Goal: Task Accomplishment & Management: Manage account settings

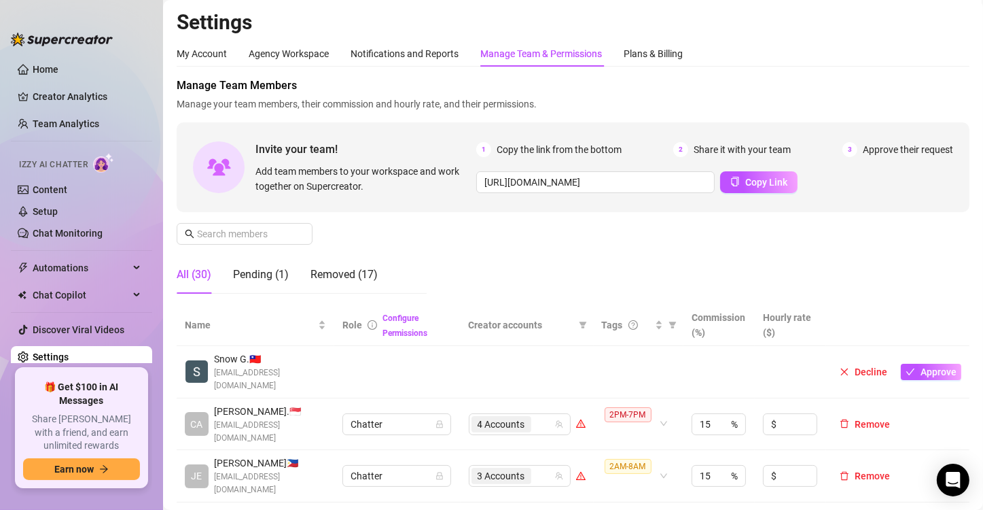
scroll to position [192, 0]
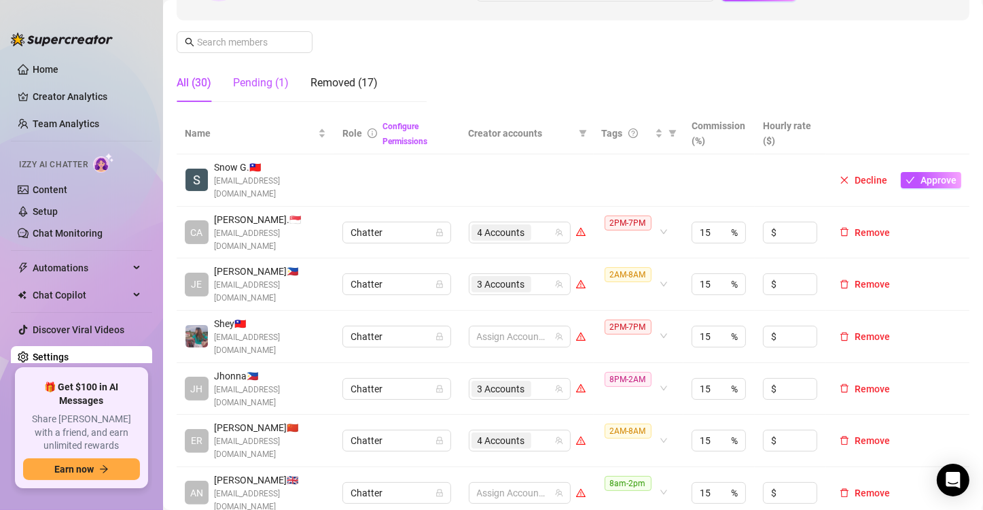
click at [264, 76] on div "Pending (1)" at bounding box center [261, 83] width 56 height 16
click at [264, 81] on div "Pending (1)" at bounding box center [261, 83] width 56 height 16
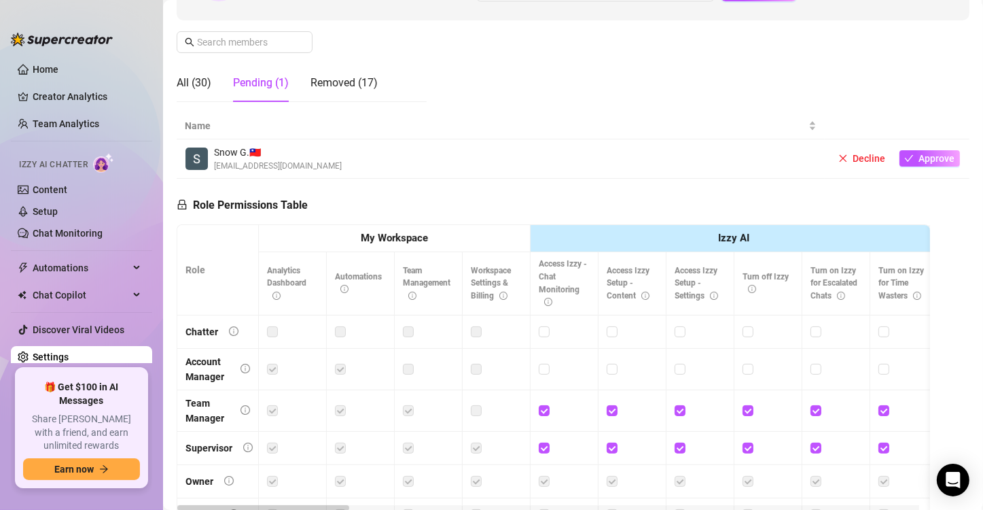
click at [266, 83] on div "Pending (1)" at bounding box center [261, 83] width 56 height 16
click at [195, 84] on div "All (30)" at bounding box center [194, 83] width 35 height 16
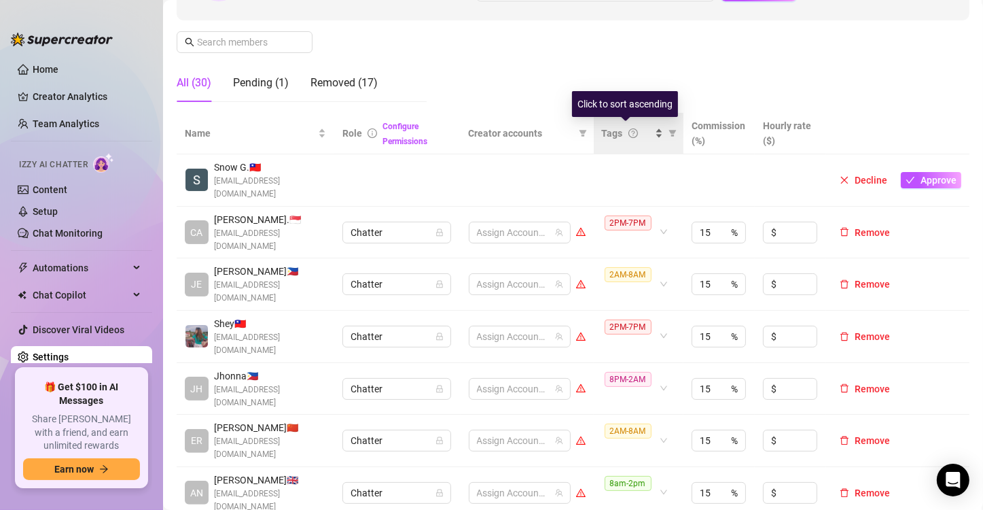
click at [649, 137] on div "Tags" at bounding box center [633, 133] width 62 height 15
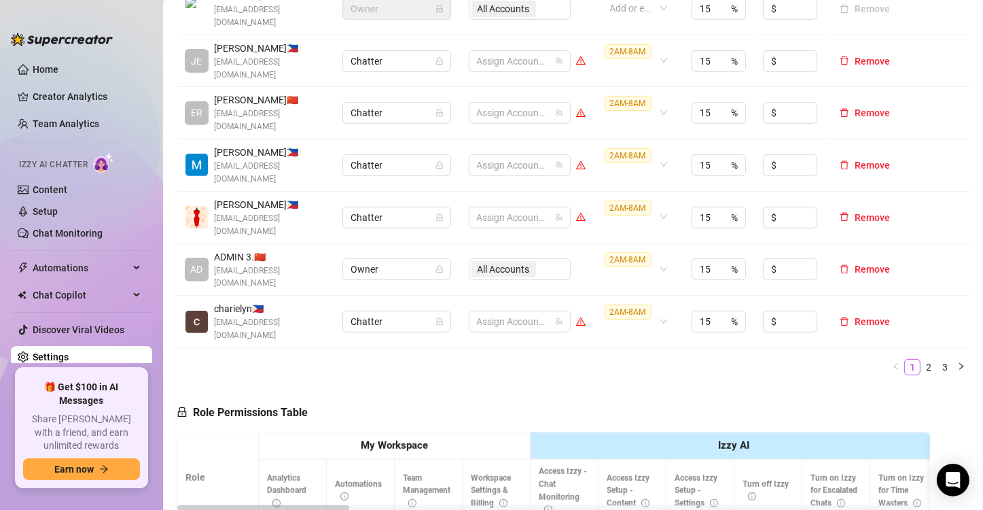
scroll to position [531, 0]
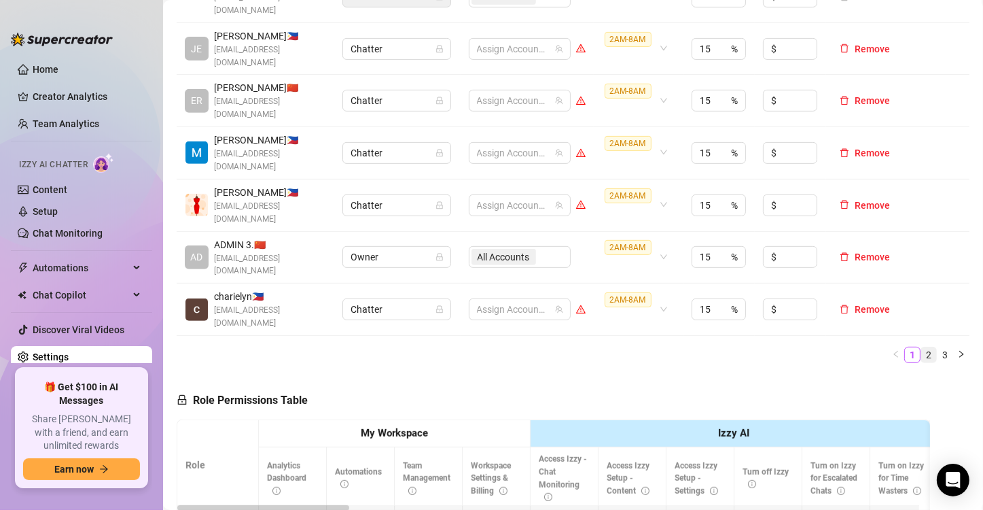
click at [922, 347] on link "2" at bounding box center [929, 354] width 15 height 15
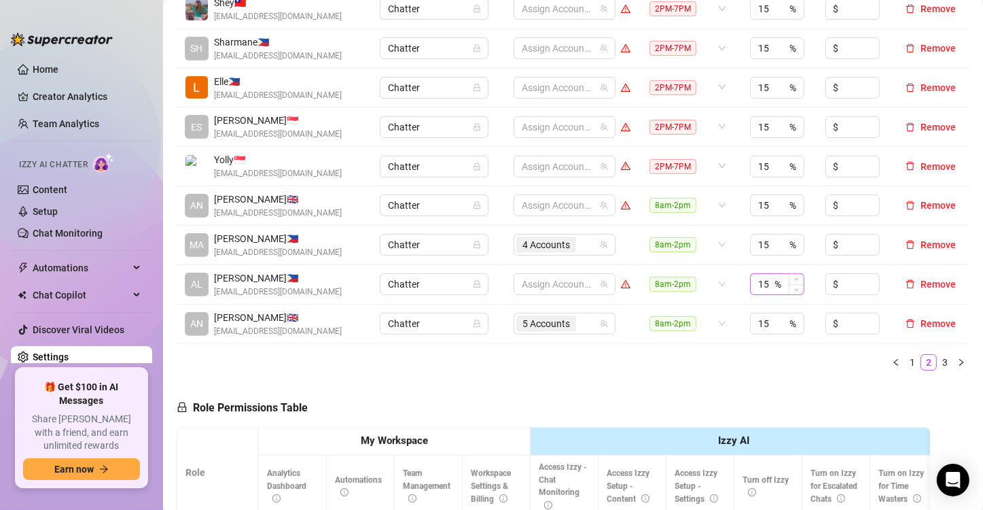
scroll to position [260, 0]
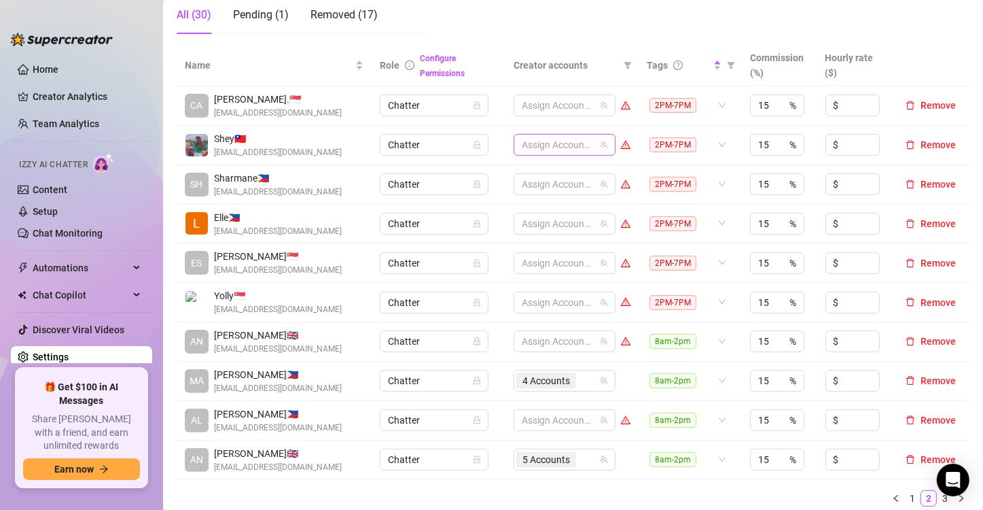
click at [565, 145] on div at bounding box center [557, 144] width 82 height 19
type input "jes"
click at [533, 173] on span "Select tree node" at bounding box center [535, 172] width 11 height 11
type input "jad"
click at [535, 190] on span "Select tree node" at bounding box center [535, 191] width 11 height 11
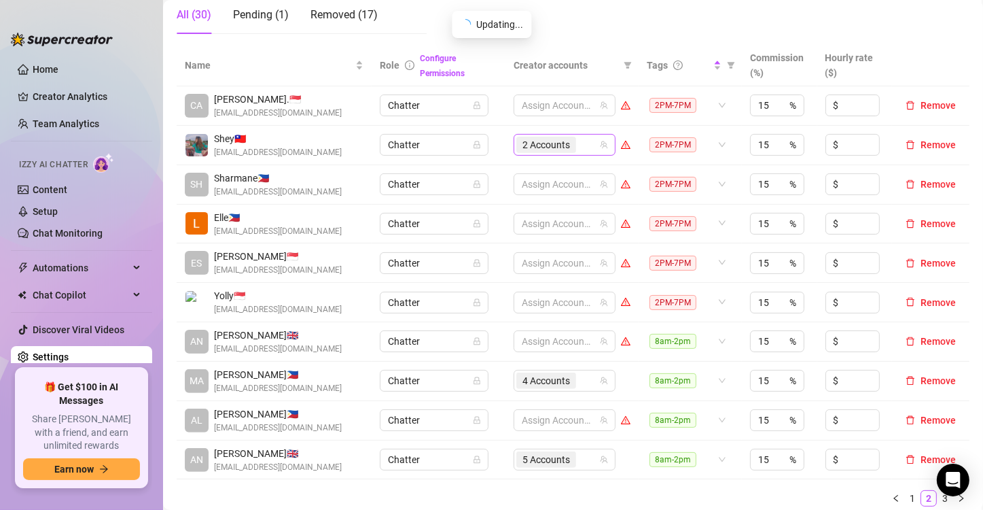
click at [576, 141] on div "2 Accounts" at bounding box center [557, 144] width 82 height 19
type input "[PERSON_NAME]"
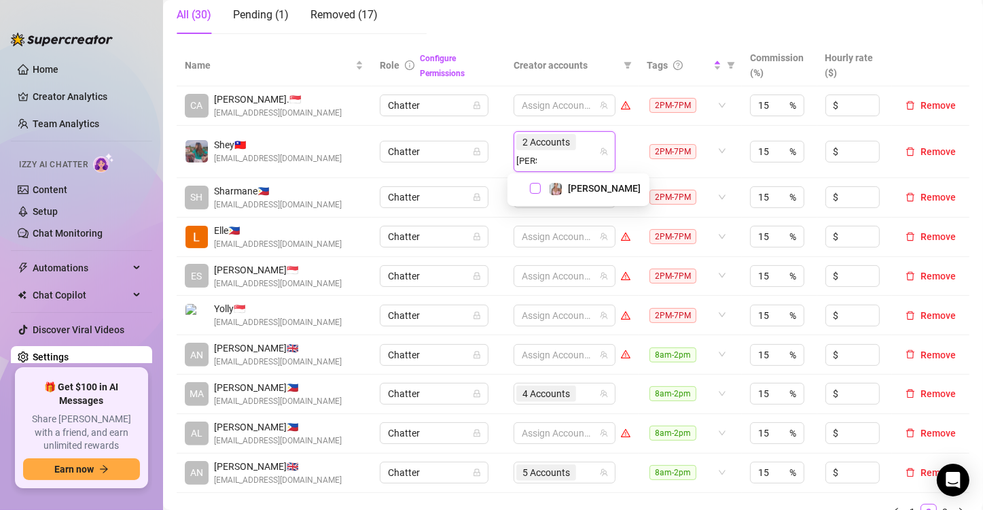
click at [533, 183] on span "Select tree node" at bounding box center [535, 188] width 11 height 11
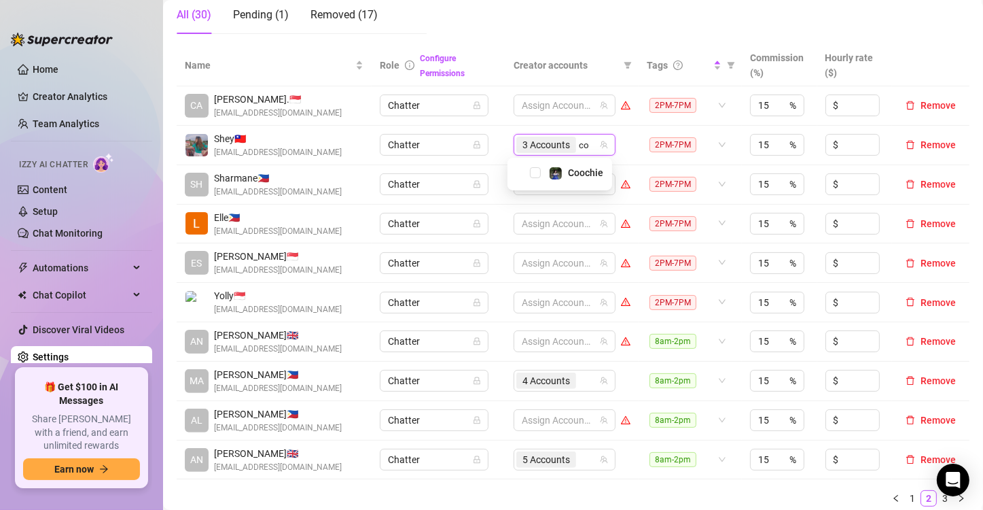
type input "coo"
click at [535, 167] on span "Select tree node" at bounding box center [535, 172] width 11 height 11
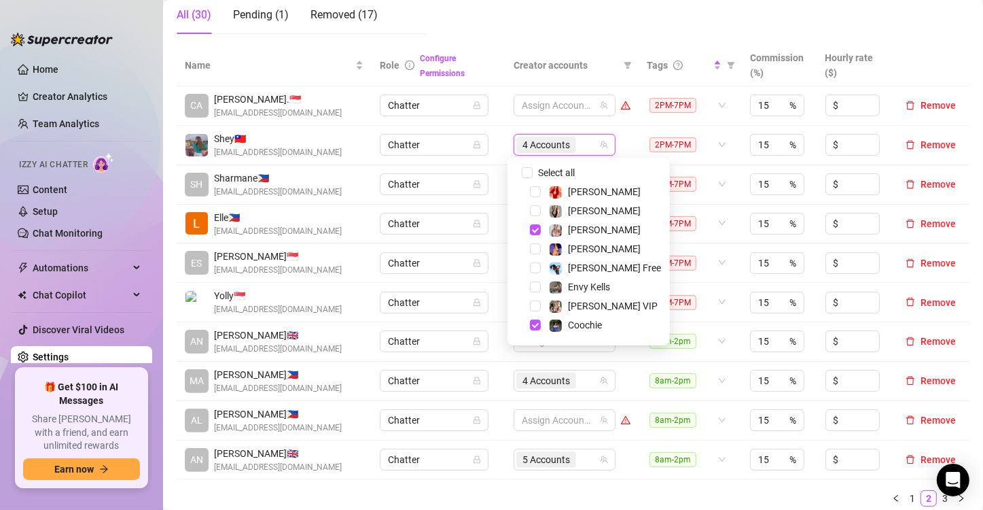
click at [492, 142] on td "Chatter" at bounding box center [439, 145] width 134 height 39
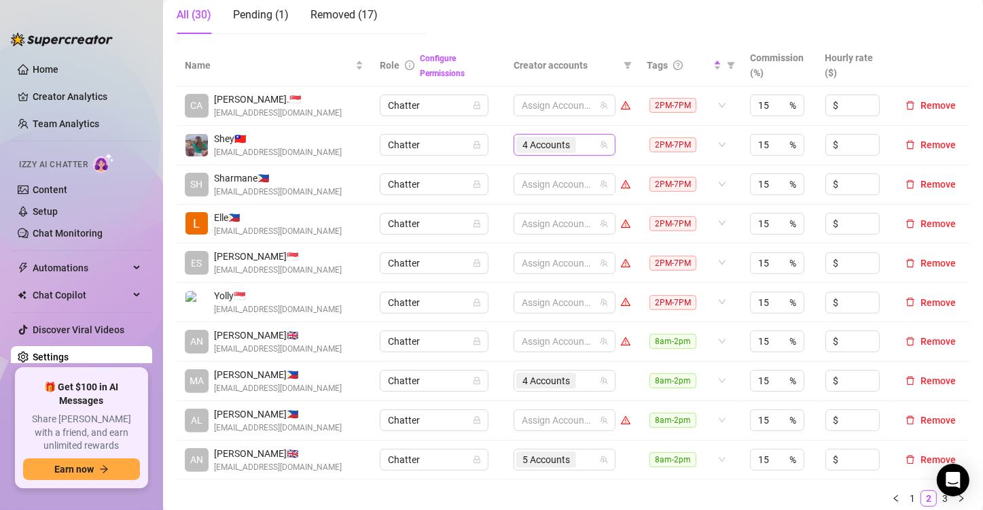
click at [546, 147] on span "4 Accounts" at bounding box center [547, 144] width 48 height 15
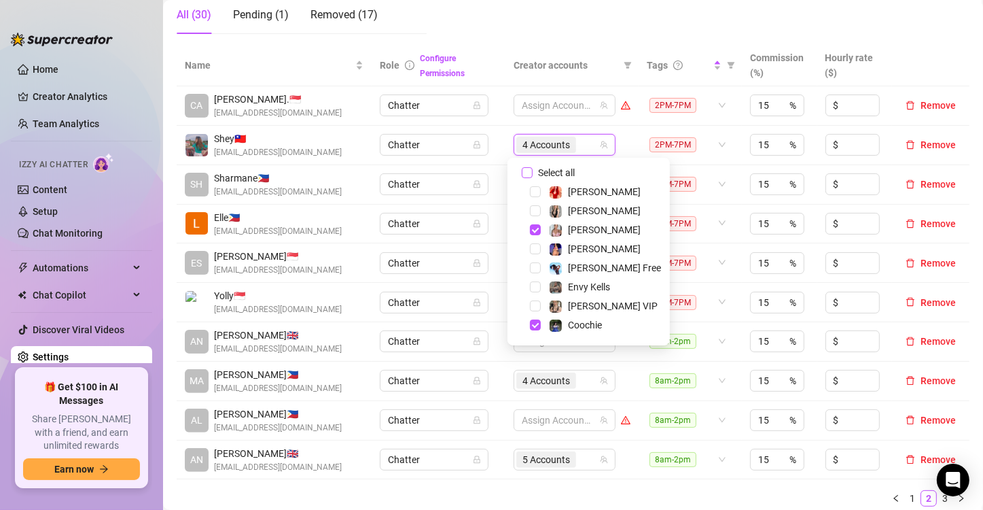
click at [529, 171] on input "Select all" at bounding box center [527, 172] width 11 height 11
checkbox input "false"
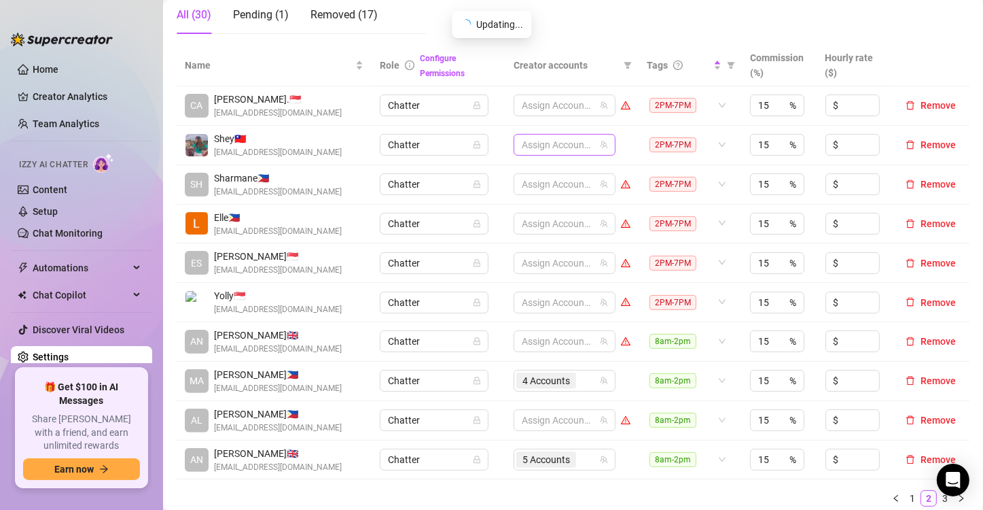
click at [548, 137] on div at bounding box center [557, 144] width 82 height 19
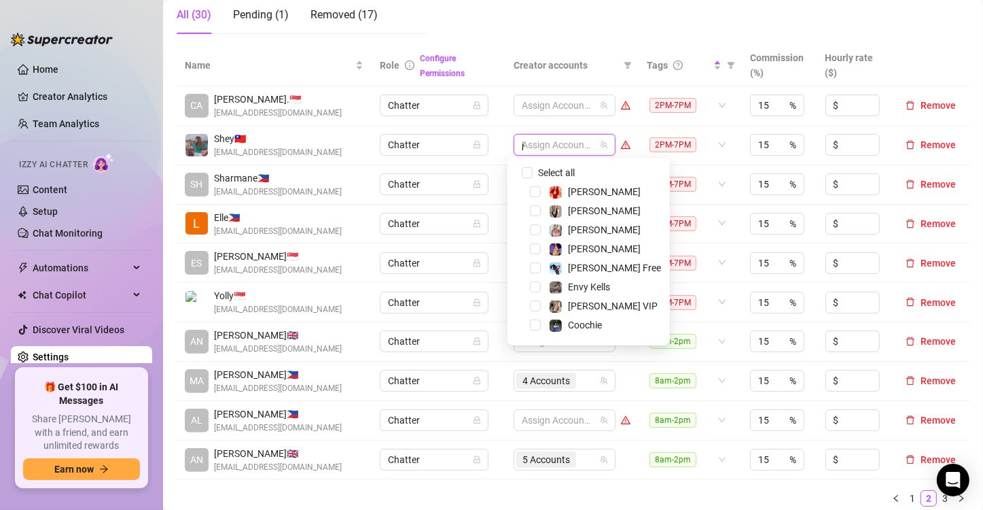
type input "jes"
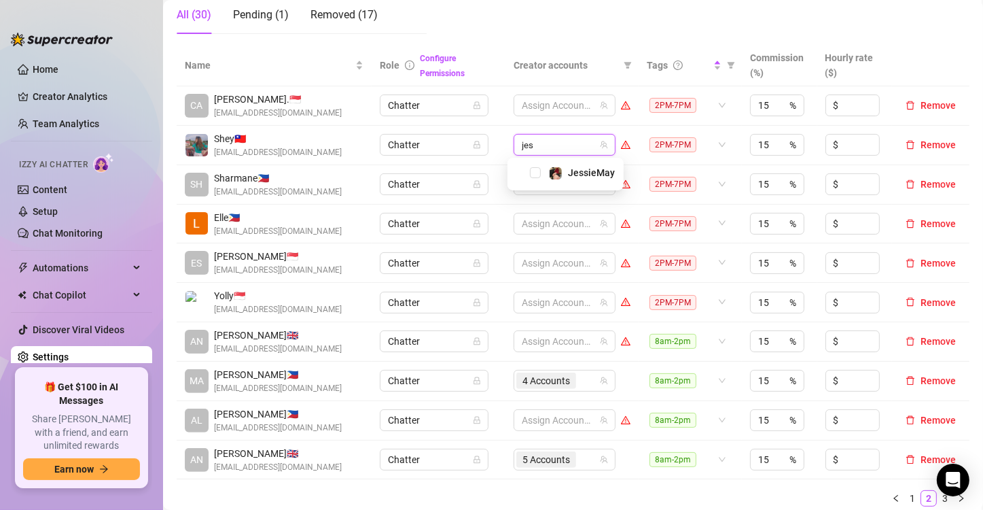
click at [542, 170] on div "JessieMay" at bounding box center [565, 172] width 109 height 16
click at [534, 180] on div "JessieMay" at bounding box center [565, 172] width 109 height 16
click at [534, 169] on span "Select tree node" at bounding box center [535, 172] width 11 height 11
type input "jade"
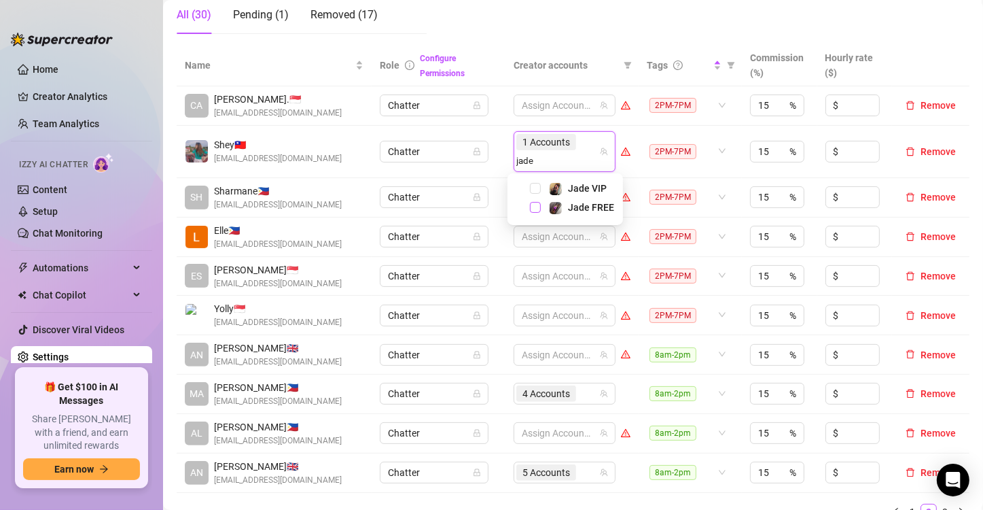
click at [533, 203] on span "Select tree node" at bounding box center [535, 207] width 11 height 11
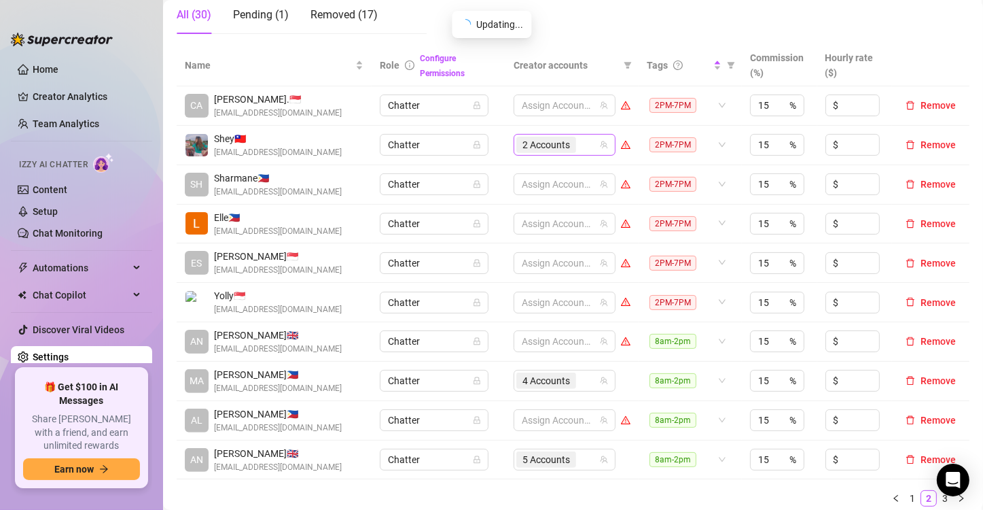
click at [588, 142] on div "2 Accounts" at bounding box center [557, 144] width 82 height 19
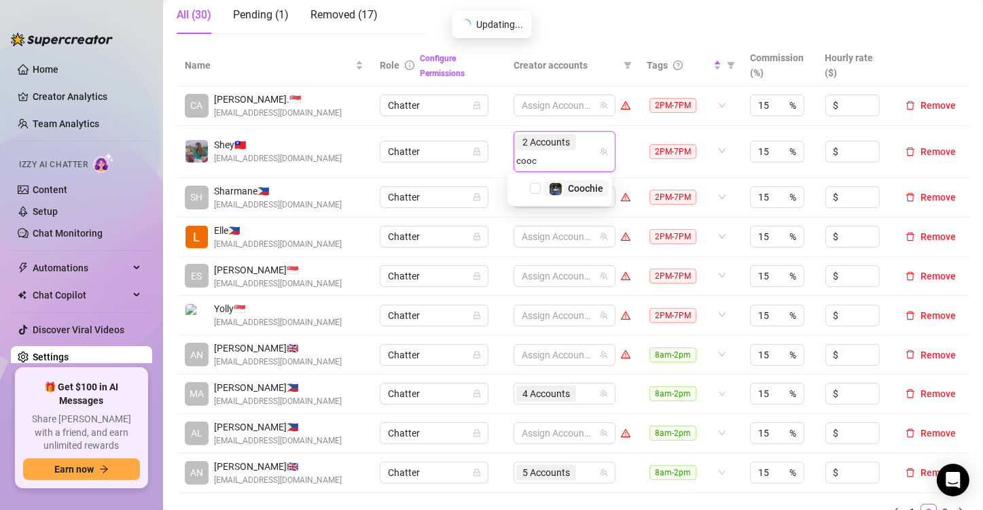
type input "cooch"
click at [540, 187] on span "Select tree node" at bounding box center [535, 188] width 11 height 11
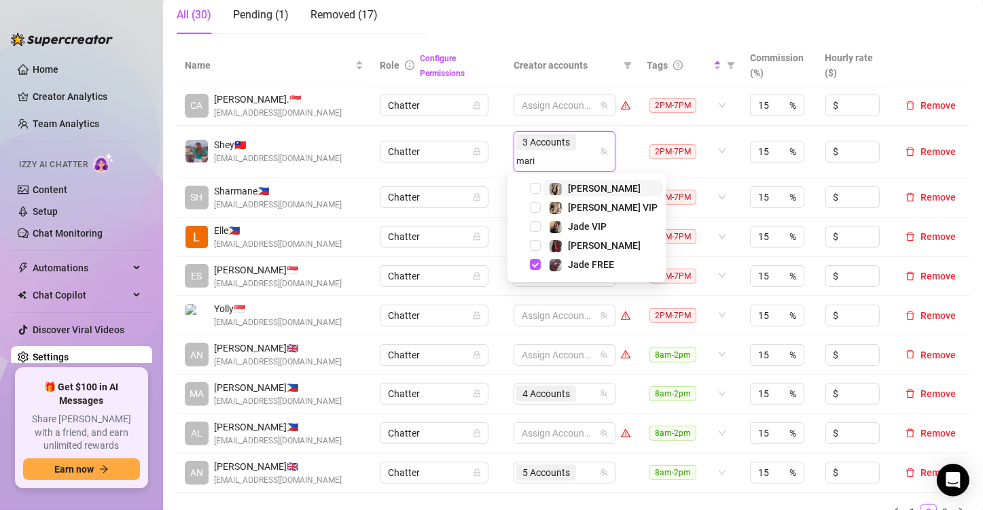
type input "[PERSON_NAME]"
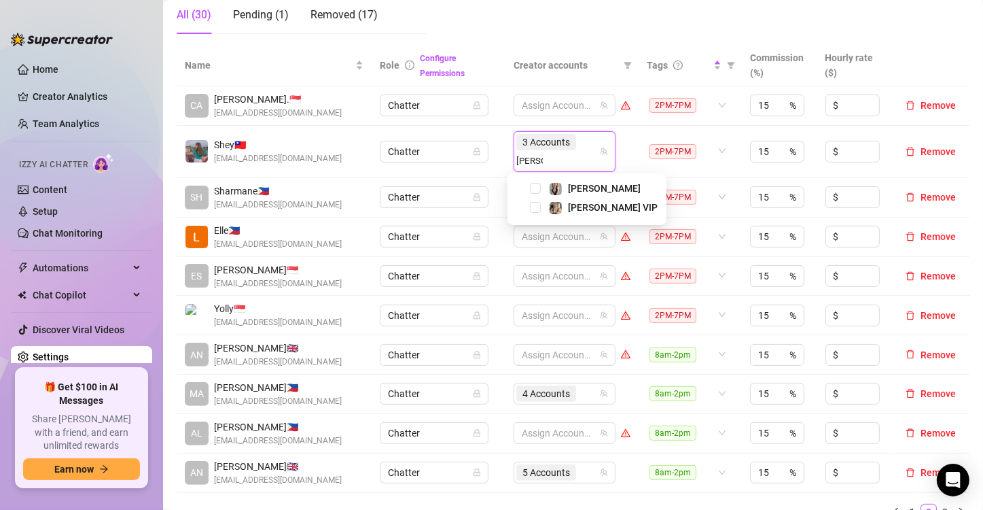
click at [537, 206] on span "Select tree node" at bounding box center [535, 207] width 11 height 11
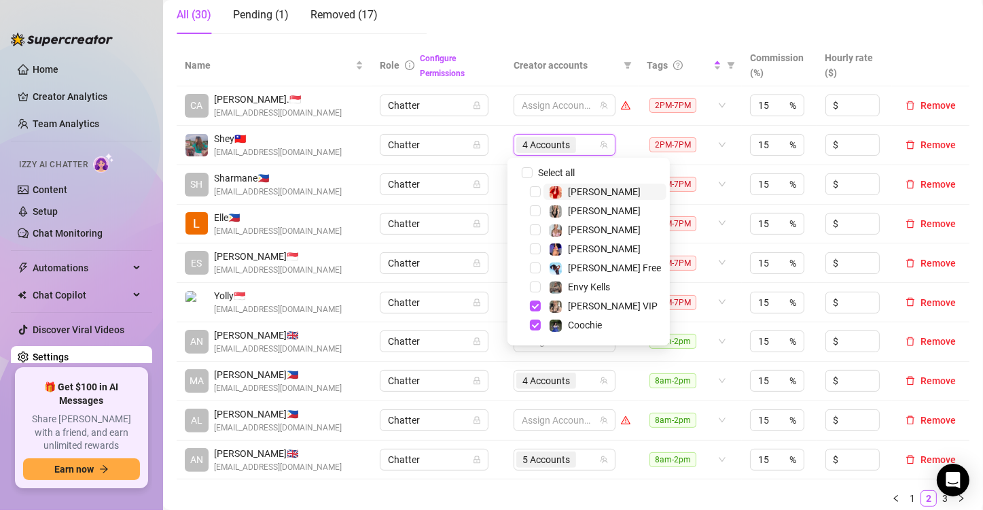
click at [506, 169] on td "Assign Accounts" at bounding box center [572, 184] width 133 height 39
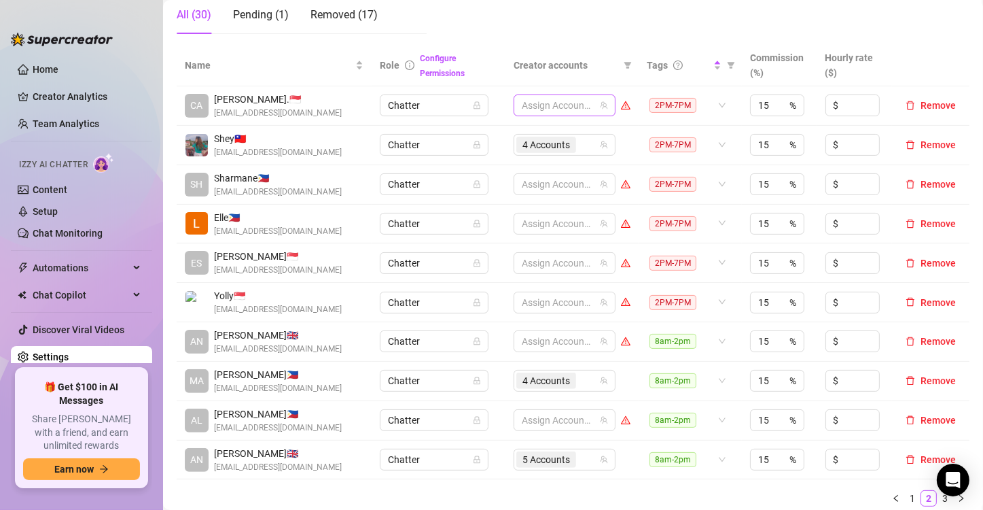
click at [569, 106] on div at bounding box center [557, 105] width 82 height 19
click at [567, 105] on div at bounding box center [557, 105] width 82 height 19
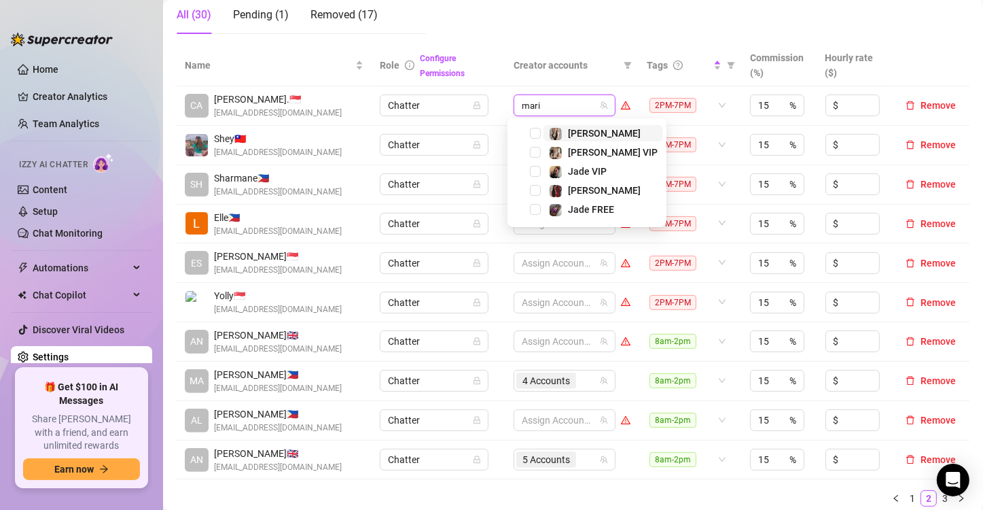
type input "[PERSON_NAME]"
click at [538, 130] on span "Select tree node" at bounding box center [535, 133] width 11 height 11
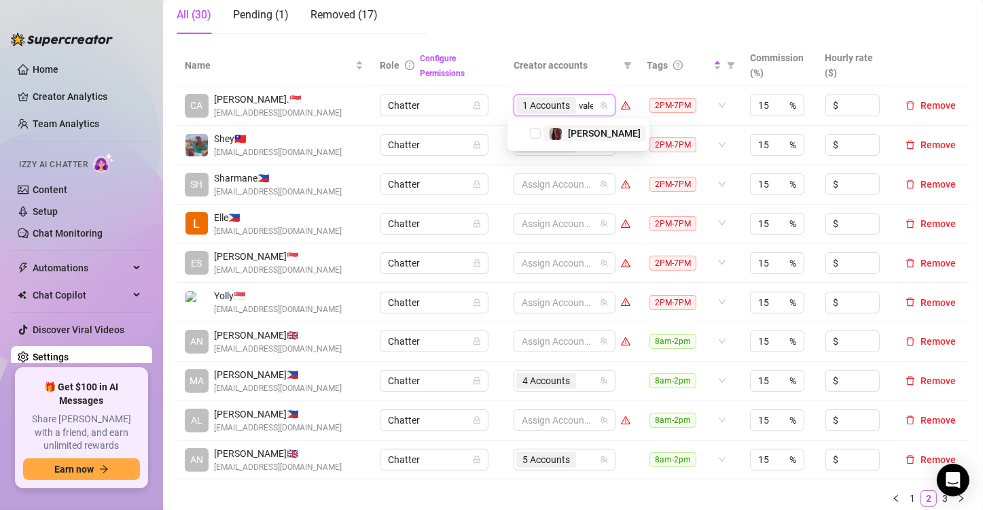
type input "valen"
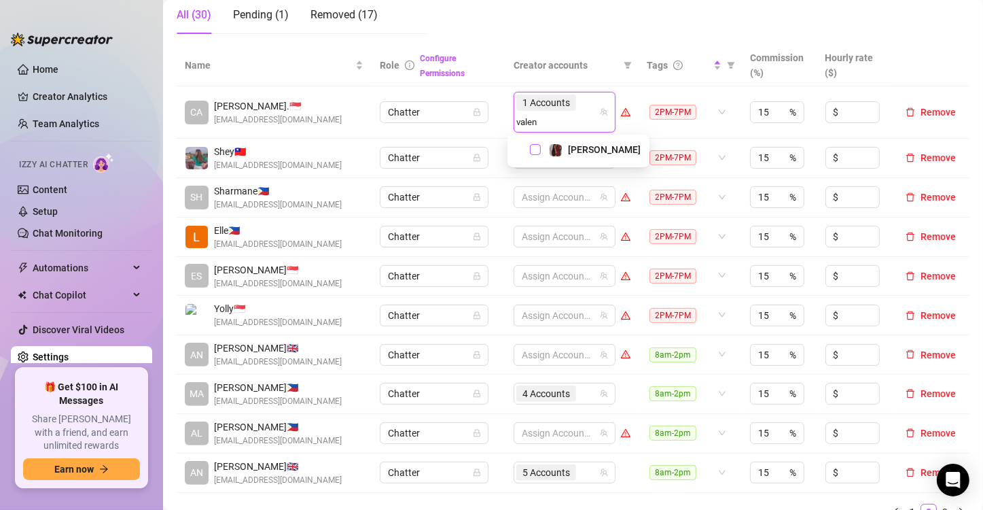
click at [536, 148] on span "Select tree node" at bounding box center [535, 149] width 11 height 11
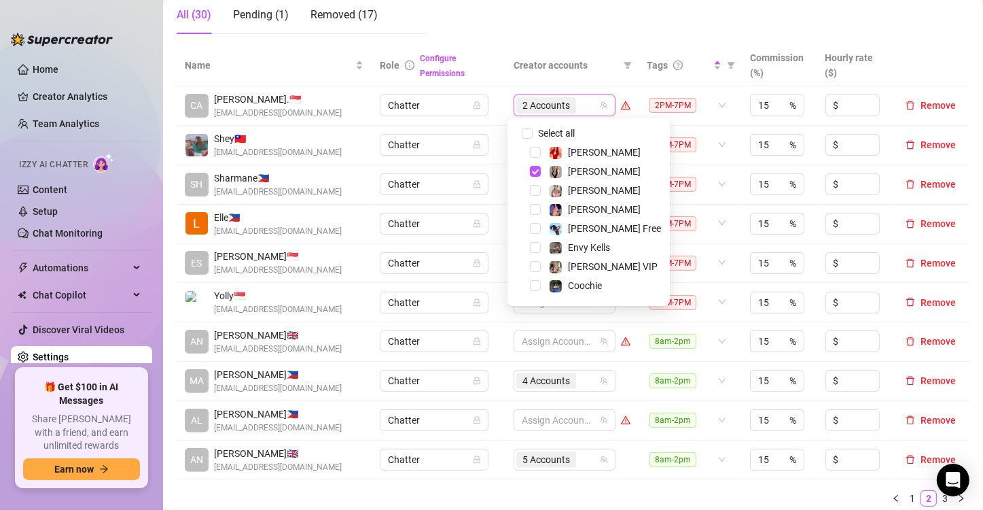
click at [579, 104] on div "2 Accounts" at bounding box center [557, 105] width 82 height 19
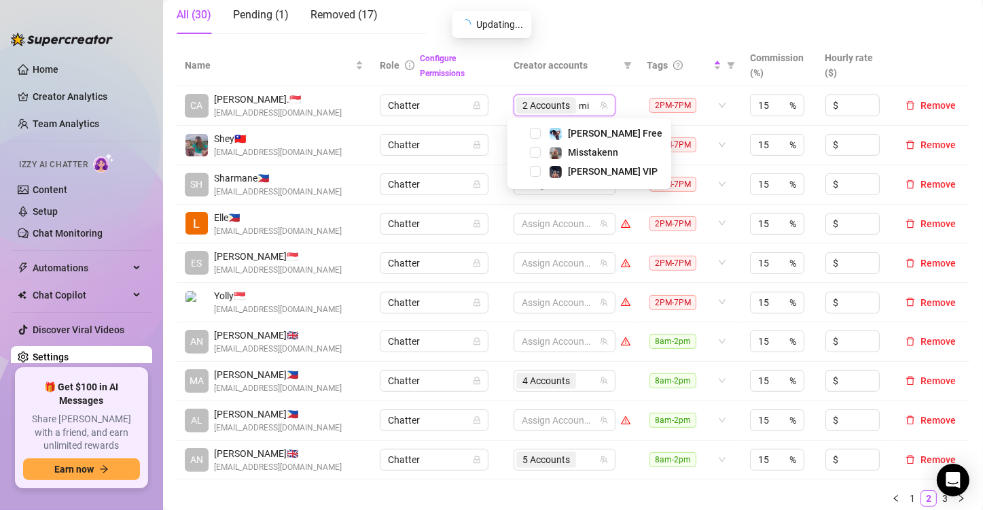
type input "mis"
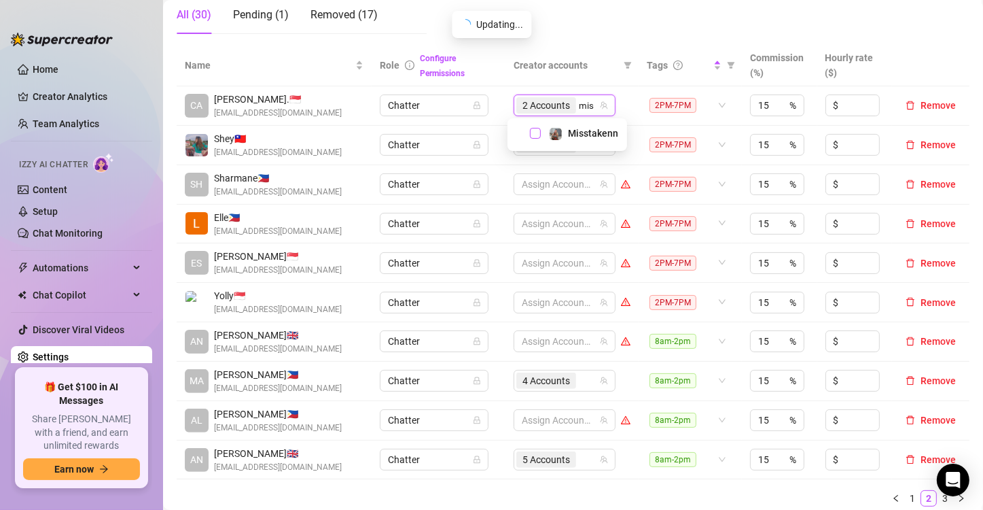
click at [538, 135] on span "Select tree node" at bounding box center [535, 133] width 11 height 11
type input "[PERSON_NAME]"
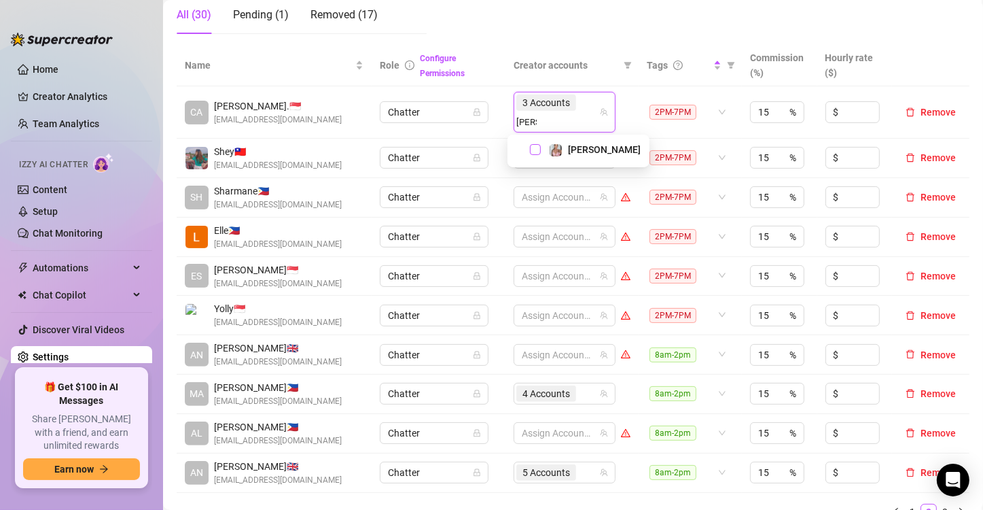
click at [537, 147] on span "Select tree node" at bounding box center [535, 149] width 11 height 11
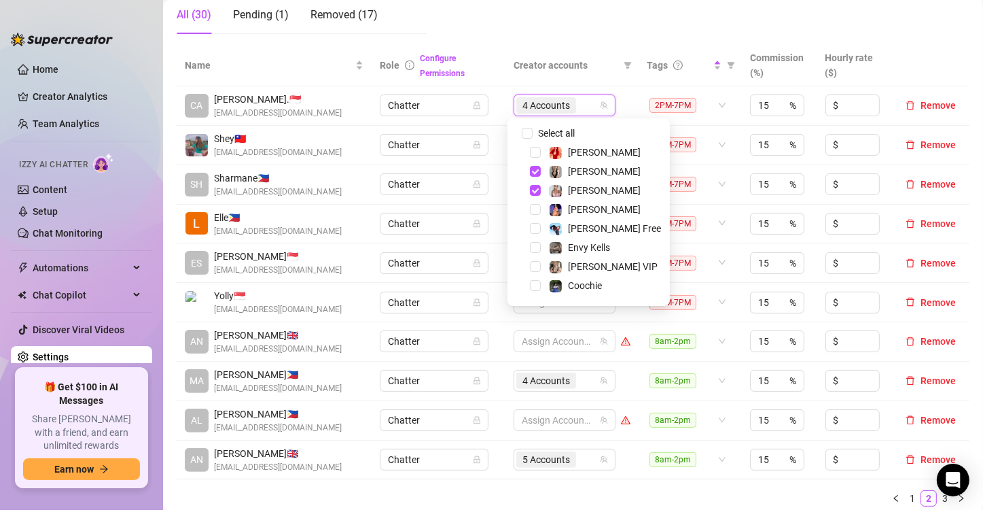
click at [481, 117] on td "Chatter" at bounding box center [439, 105] width 134 height 39
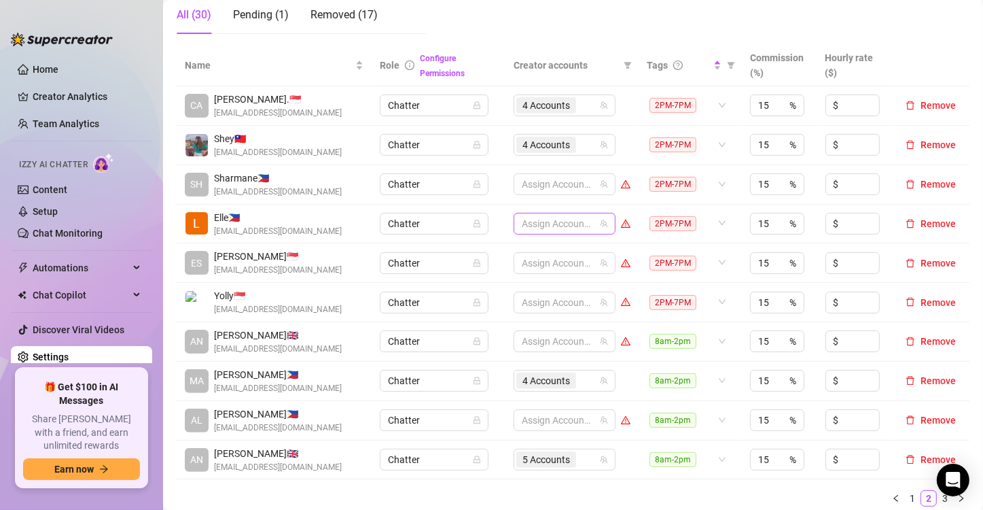
click at [539, 220] on div at bounding box center [557, 223] width 82 height 19
click at [538, 220] on div at bounding box center [557, 223] width 82 height 19
type input "prin"
click at [535, 247] on span "Select tree node" at bounding box center [535, 250] width 11 height 11
type input "jade"
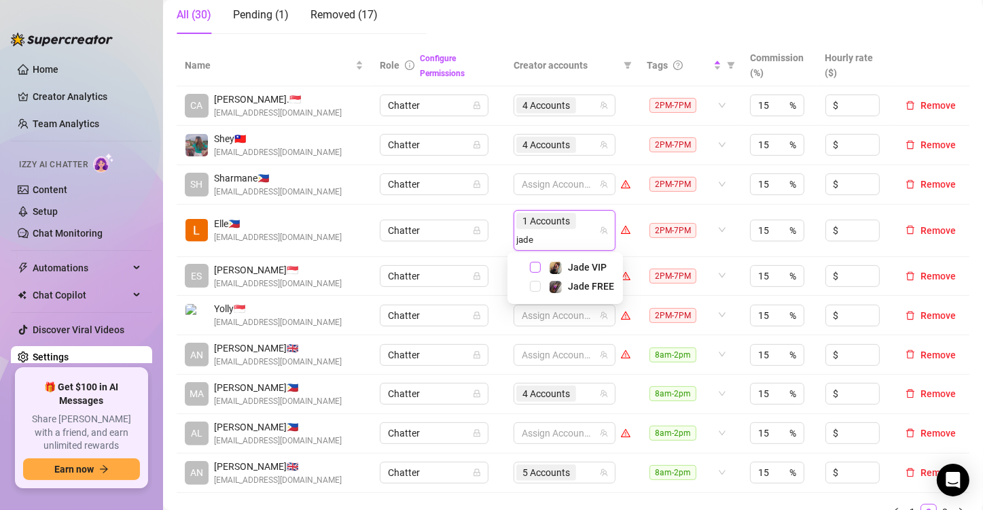
click at [540, 265] on span "Select tree node" at bounding box center [535, 267] width 11 height 11
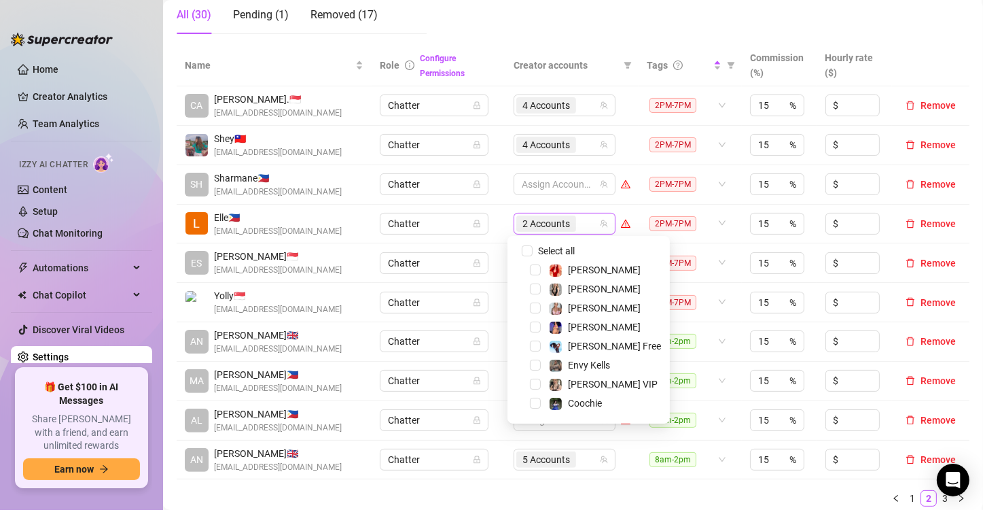
click at [592, 220] on div "2 Accounts" at bounding box center [557, 223] width 82 height 19
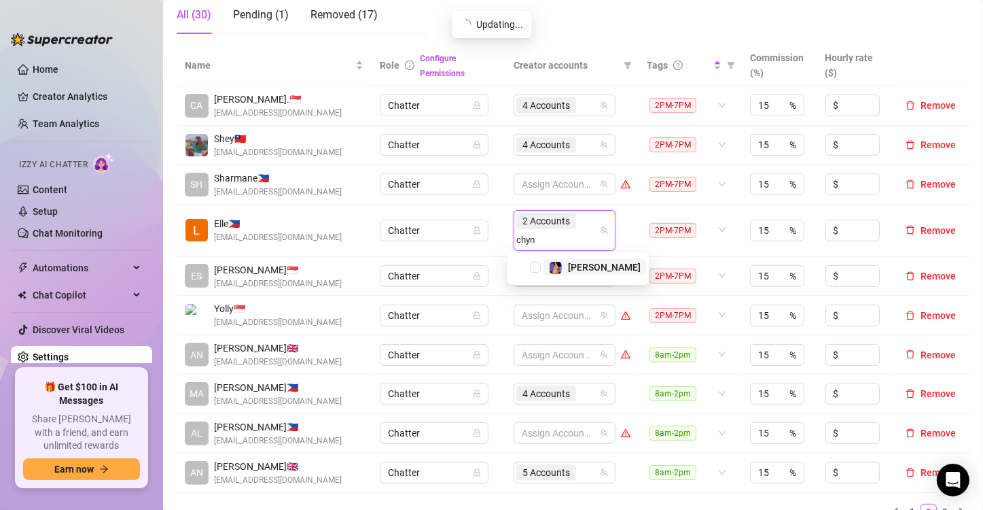
type input "[PERSON_NAME]"
click at [534, 264] on span "Select tree node" at bounding box center [535, 267] width 11 height 11
type input "cr"
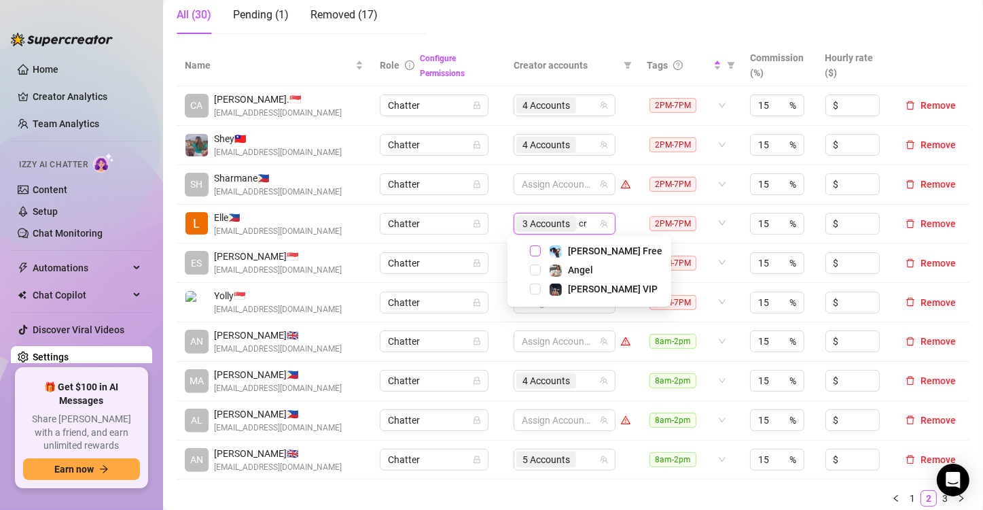
click at [538, 250] on span "Select tree node" at bounding box center [535, 250] width 11 height 11
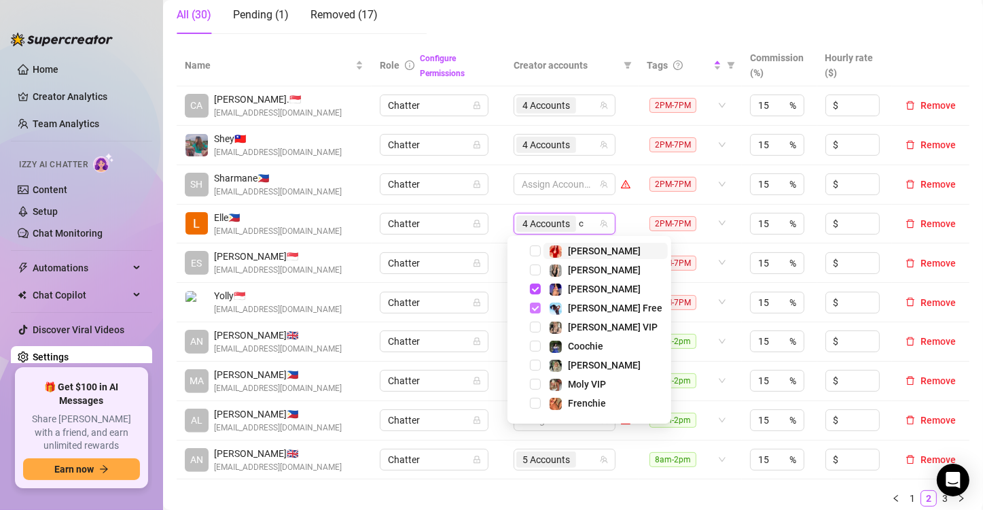
type input "cr"
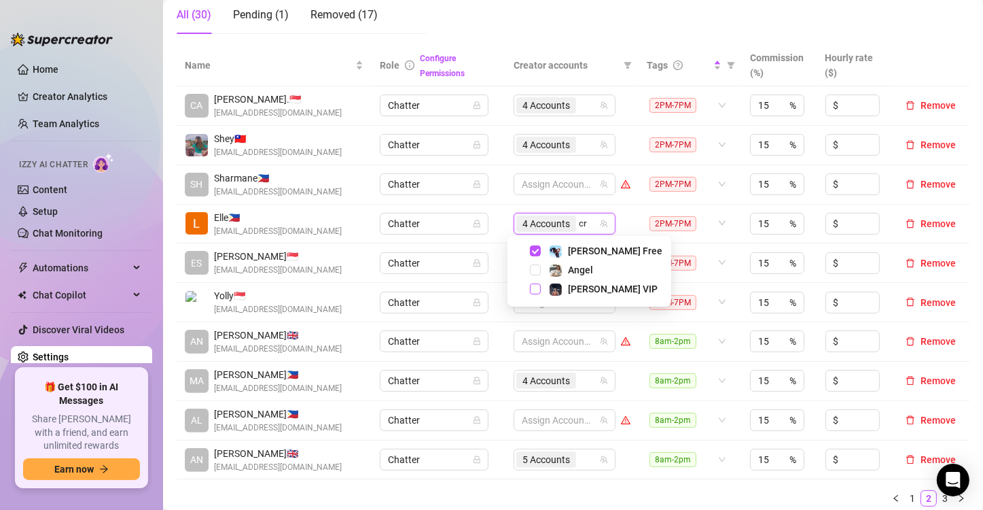
click at [538, 286] on span "Select tree node" at bounding box center [535, 288] width 11 height 11
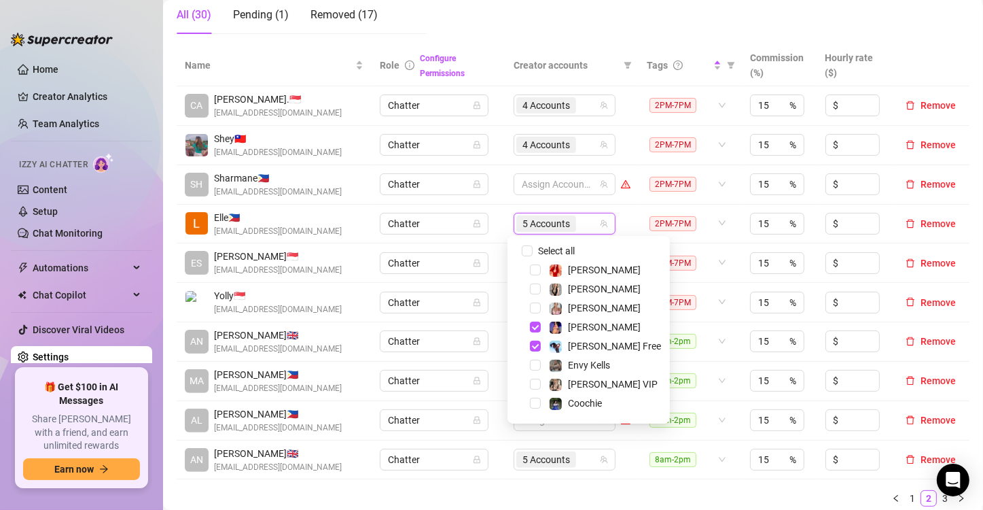
click at [497, 225] on td "Chatter" at bounding box center [439, 224] width 134 height 39
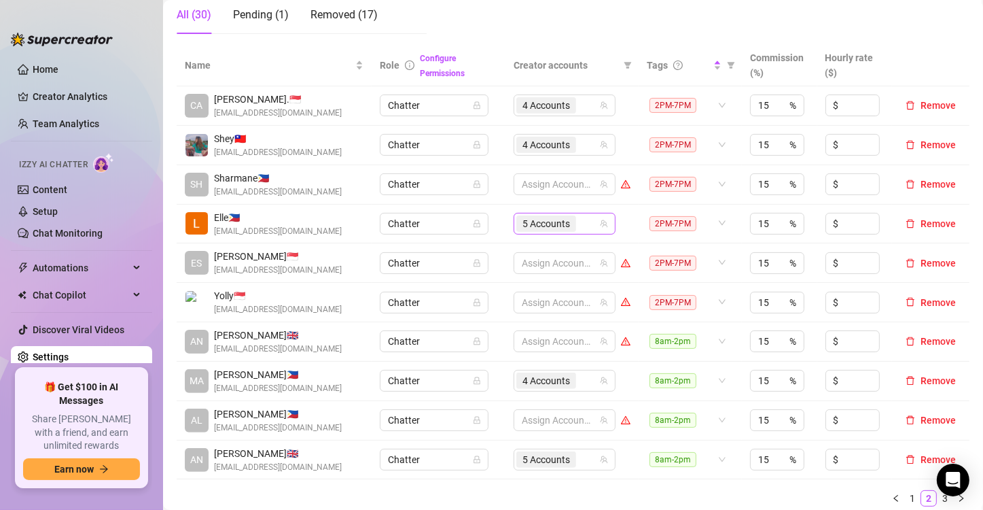
click at [551, 217] on span "5 Accounts" at bounding box center [547, 223] width 48 height 15
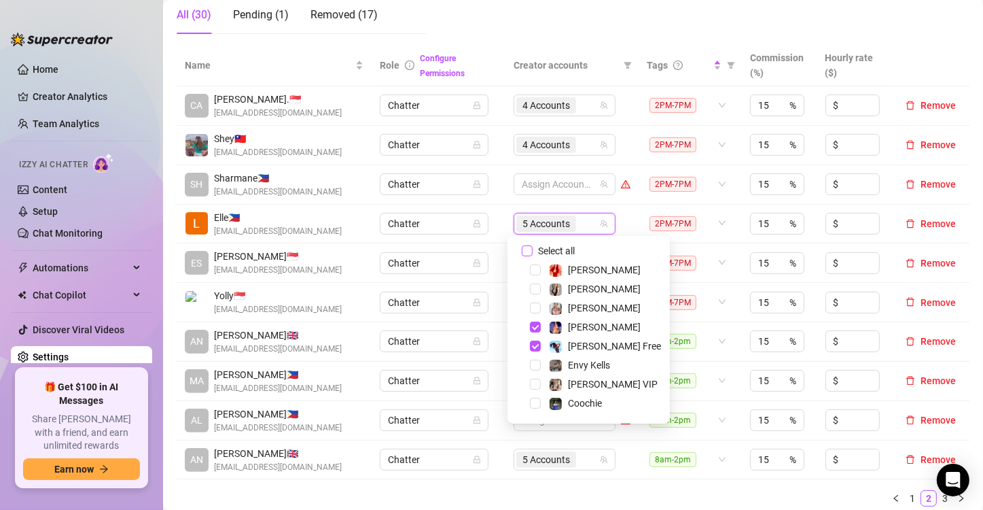
click at [528, 245] on input "Select all" at bounding box center [527, 250] width 11 height 11
checkbox input "false"
click at [540, 222] on div at bounding box center [557, 223] width 82 height 19
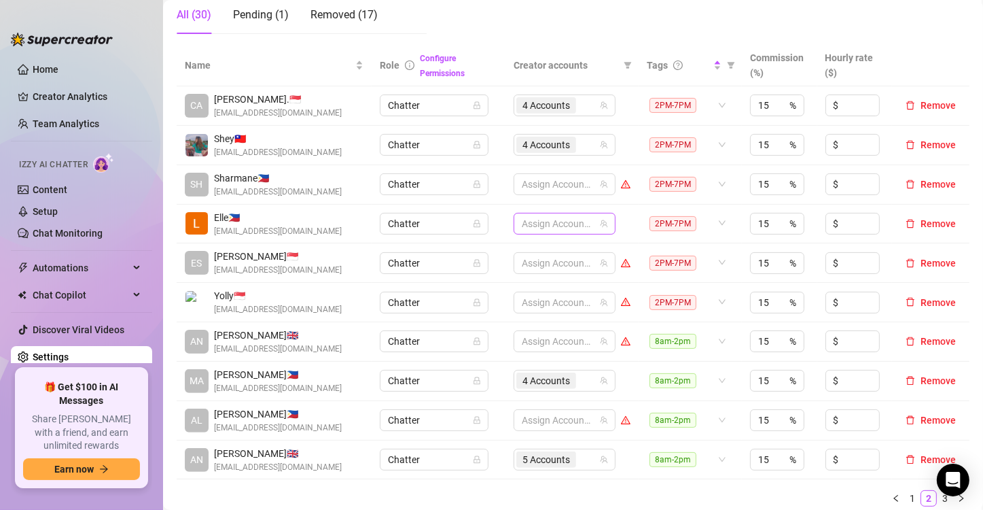
click at [541, 223] on div at bounding box center [557, 223] width 82 height 19
type input "prin"
click at [534, 248] on span "Select tree node" at bounding box center [535, 250] width 11 height 11
type input "jade"
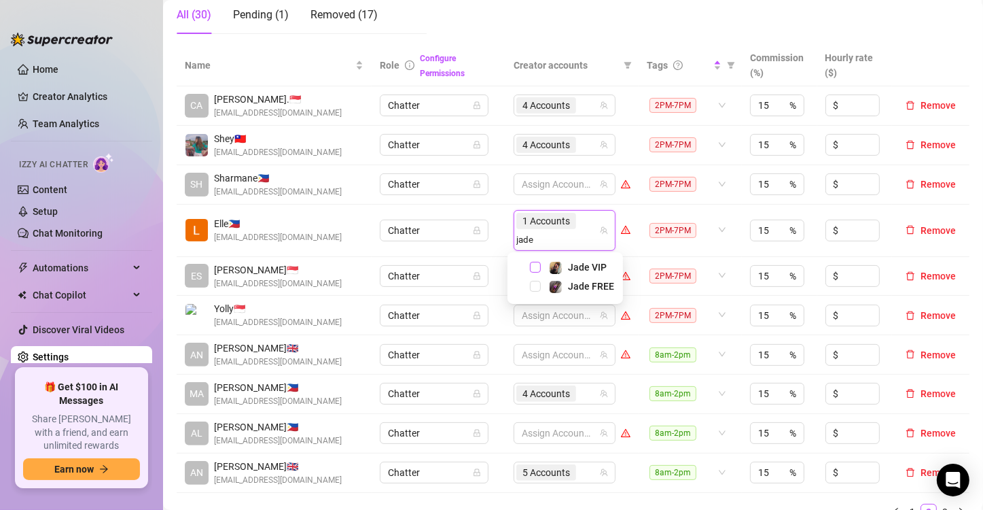
click at [535, 268] on span "Select tree node" at bounding box center [535, 267] width 11 height 11
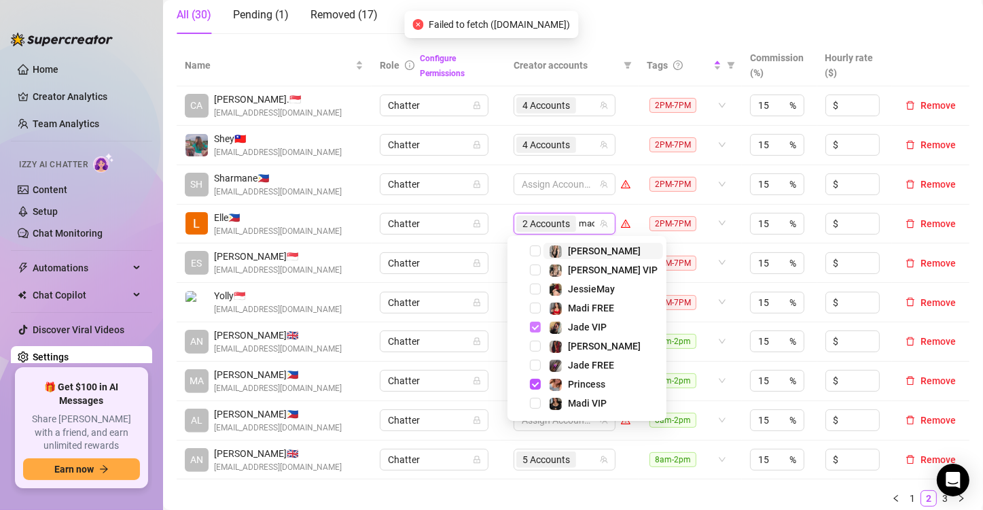
type input "madi"
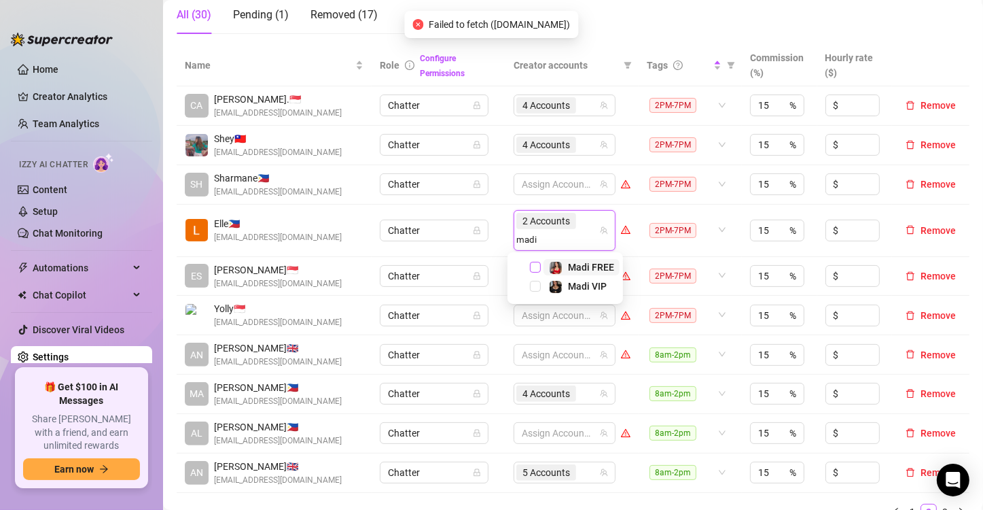
click at [535, 268] on span "Select tree node" at bounding box center [535, 267] width 11 height 11
type input "madi"
click at [532, 288] on span "Select tree node" at bounding box center [535, 286] width 11 height 11
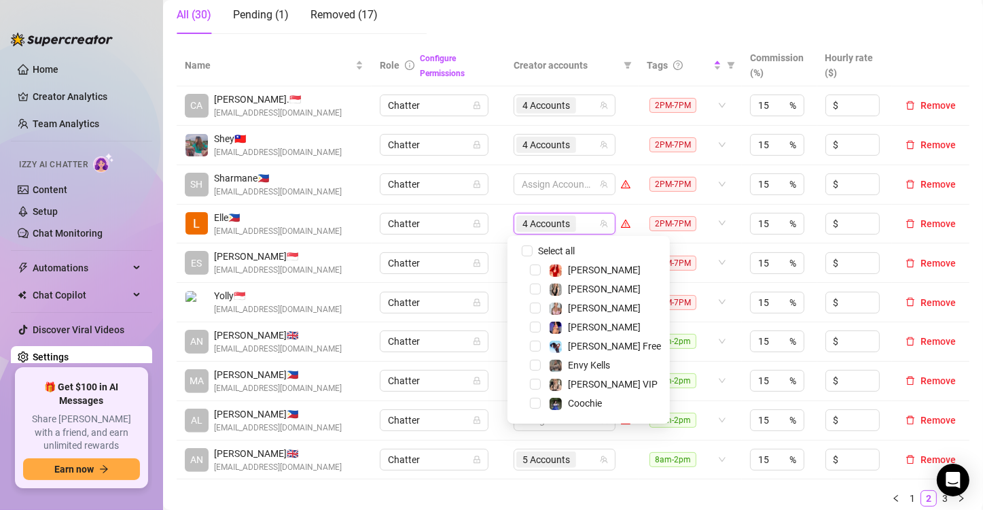
click at [481, 243] on td "Chatter" at bounding box center [439, 262] width 134 height 39
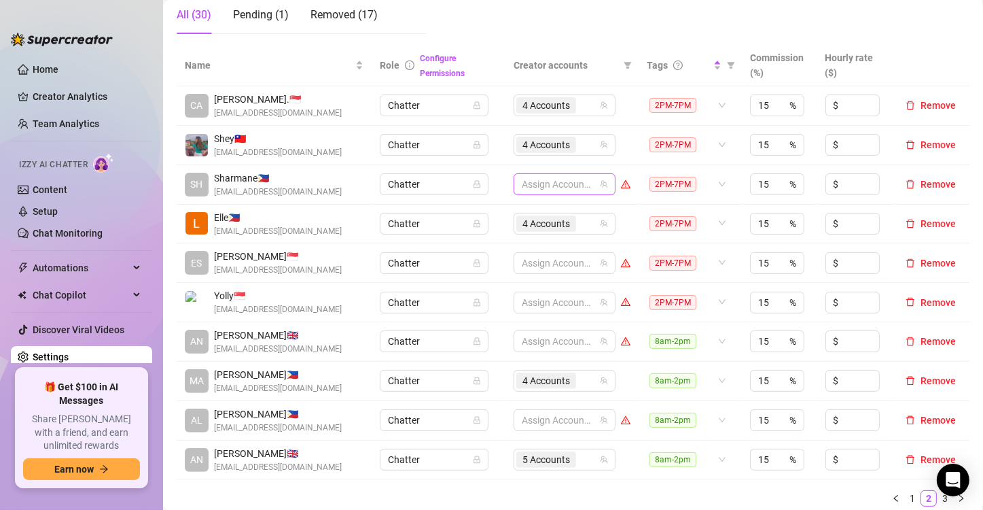
click at [528, 182] on div at bounding box center [557, 184] width 82 height 19
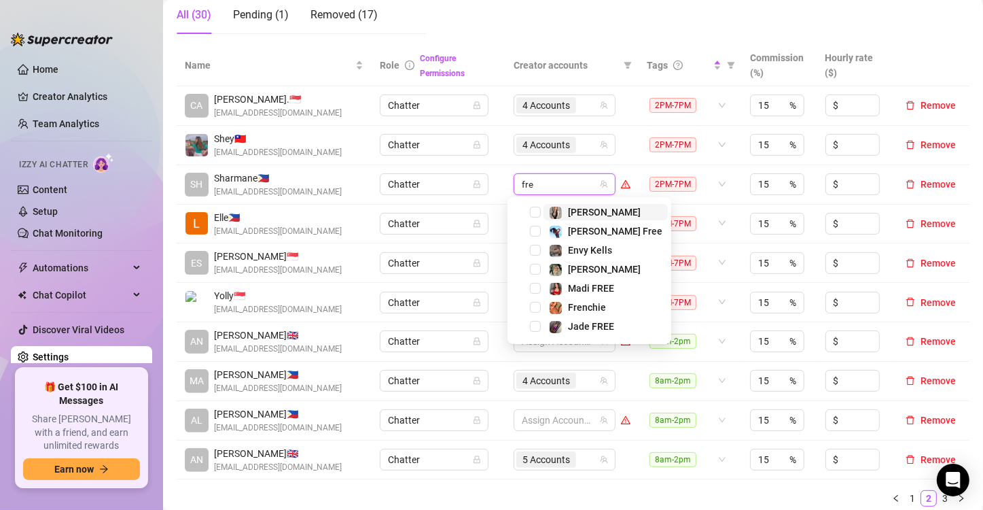
type input "fren"
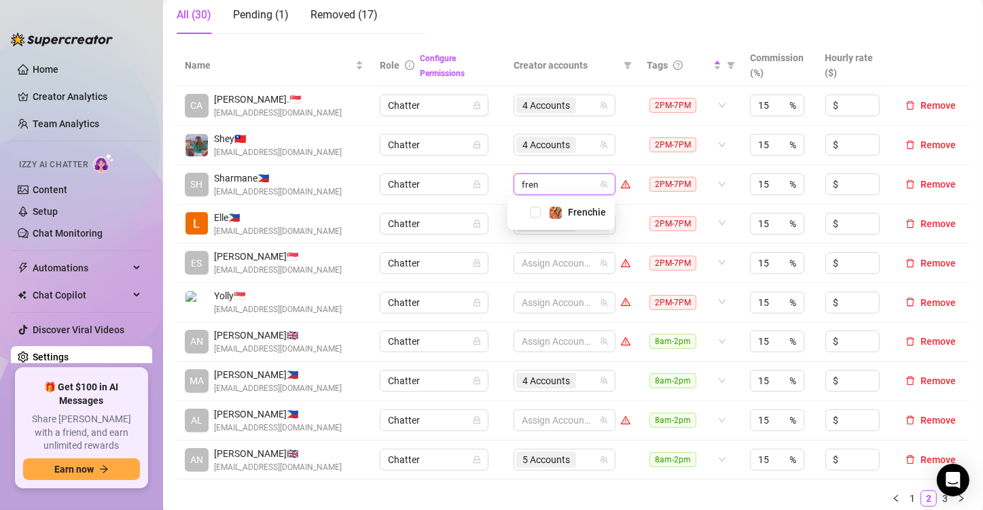
click at [529, 211] on div "Frenchie" at bounding box center [561, 212] width 101 height 16
click at [535, 211] on span "Select tree node" at bounding box center [535, 212] width 11 height 11
type input "[PERSON_NAME]"
click at [535, 211] on span "Select tree node" at bounding box center [535, 212] width 11 height 11
type input "cr"
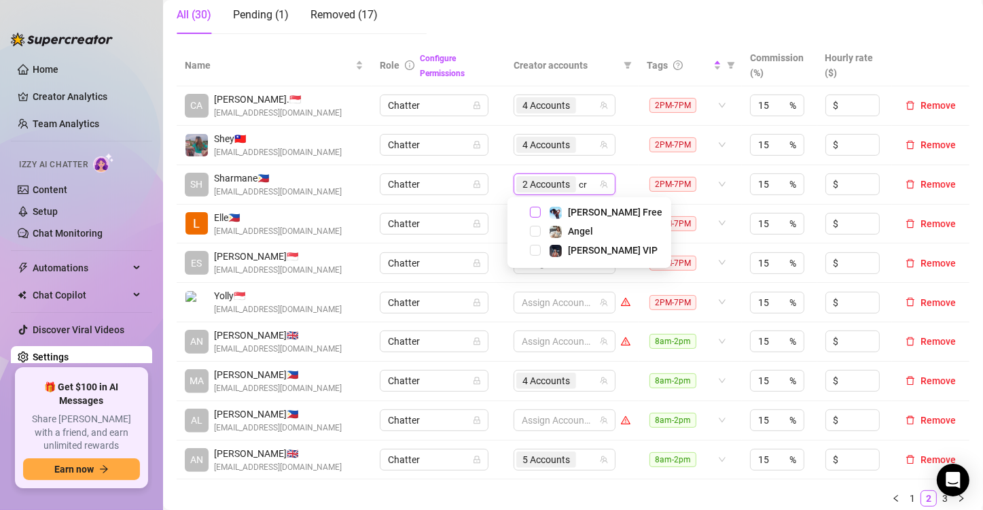
click at [538, 212] on span "Select tree node" at bounding box center [535, 212] width 11 height 11
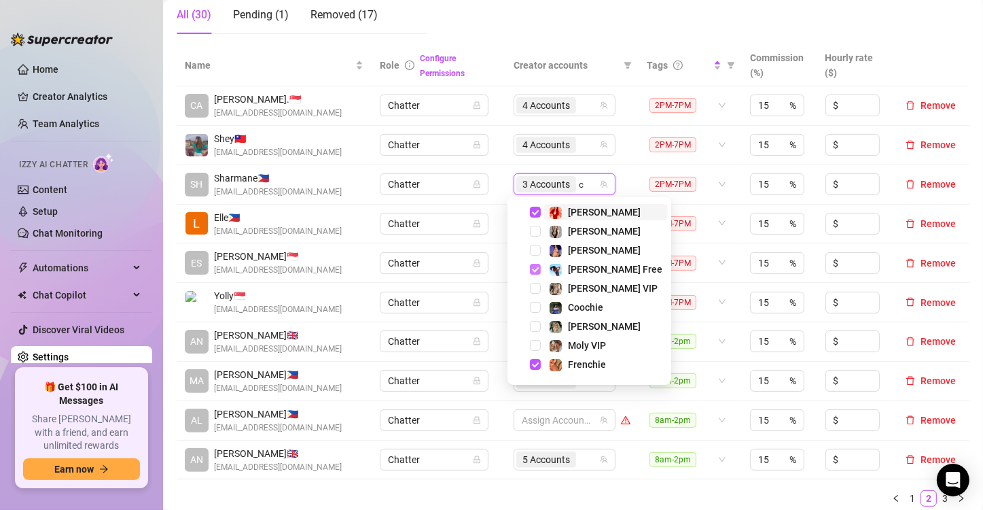
type input "cr"
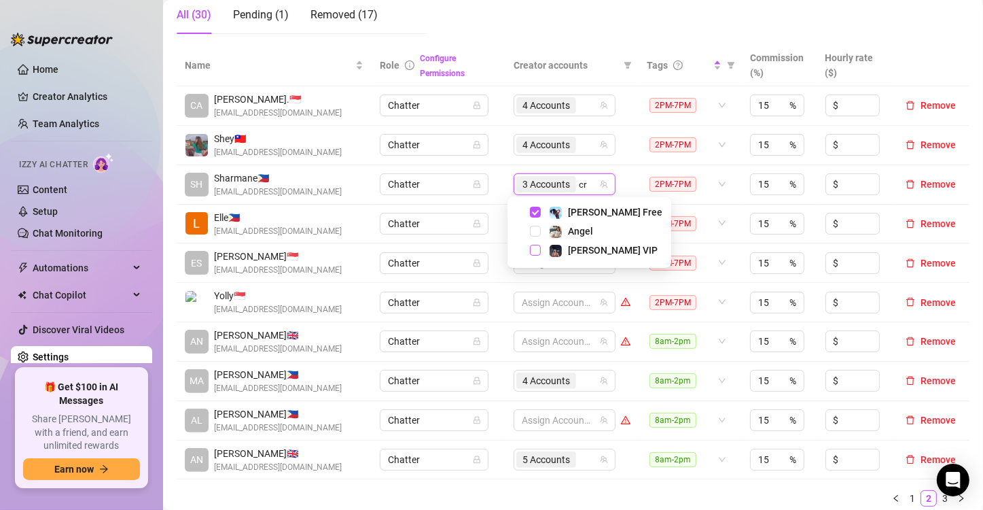
click at [538, 249] on span "Select tree node" at bounding box center [535, 250] width 11 height 11
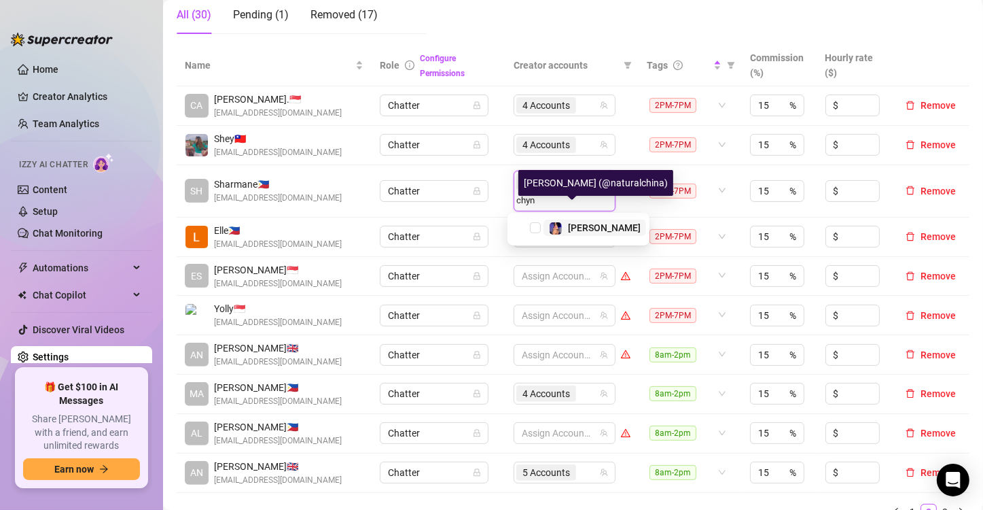
type input "[PERSON_NAME]"
click at [532, 228] on span "Select tree node" at bounding box center [535, 227] width 11 height 11
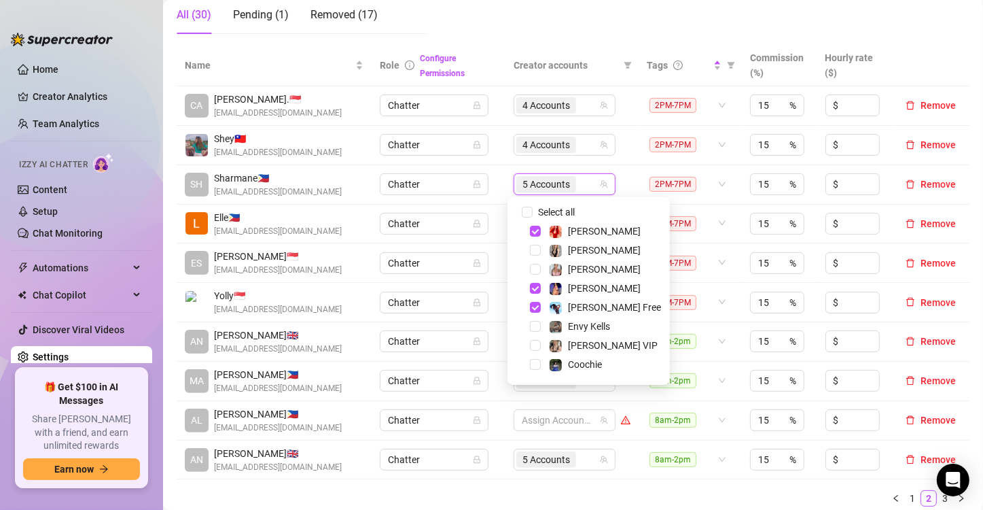
click at [493, 193] on td "Chatter" at bounding box center [439, 184] width 134 height 39
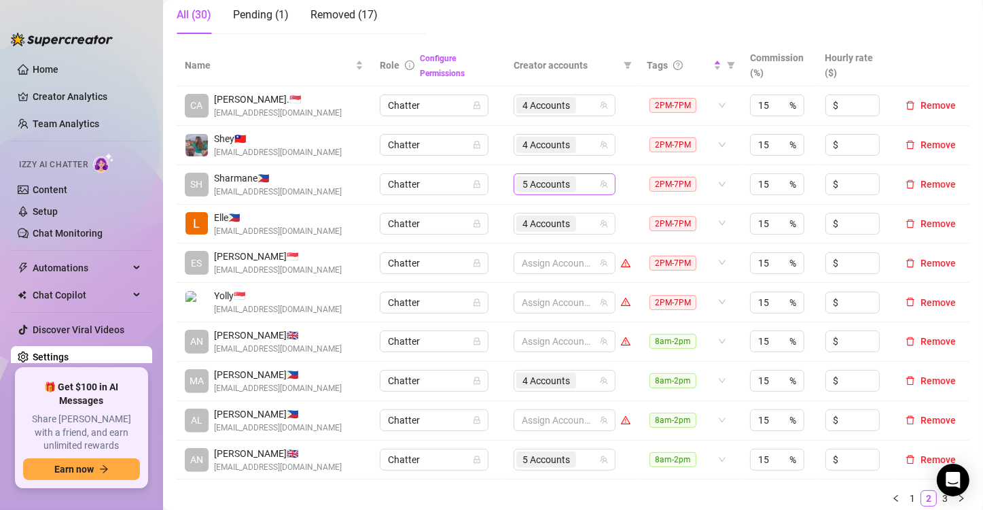
click at [548, 187] on span "5 Accounts" at bounding box center [547, 184] width 48 height 15
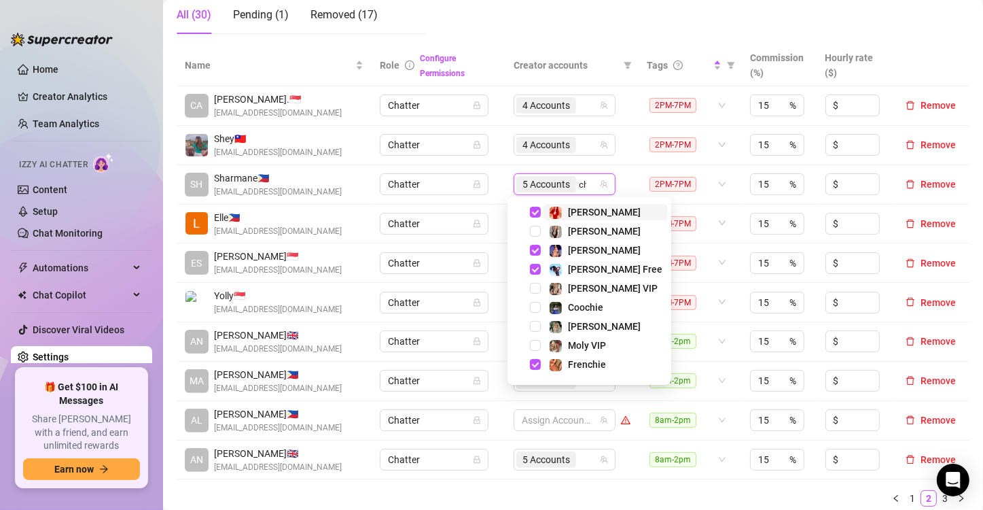
type input "chy"
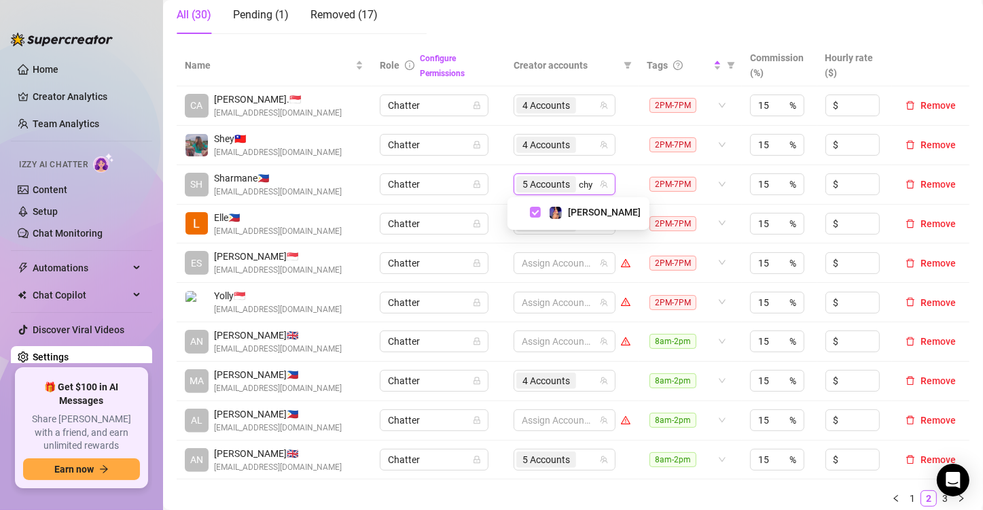
click at [534, 212] on span "Select tree node" at bounding box center [535, 212] width 11 height 11
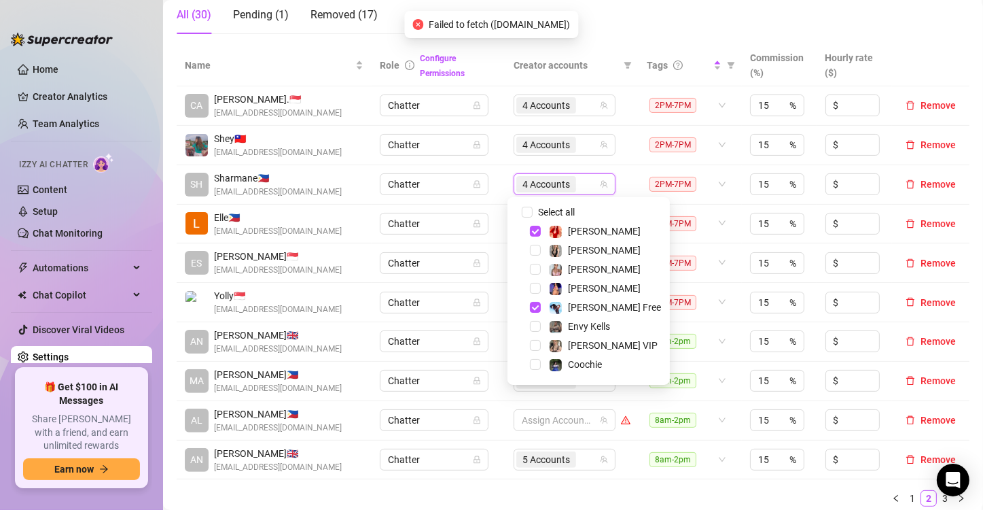
click at [490, 206] on td "Chatter" at bounding box center [439, 224] width 134 height 39
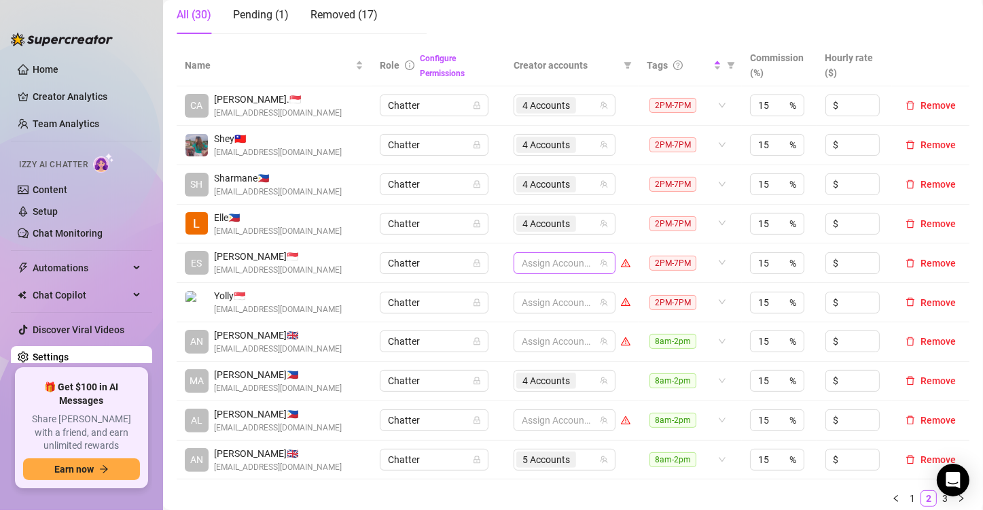
click at [548, 259] on div at bounding box center [557, 262] width 82 height 19
click at [569, 141] on span "4 Accounts" at bounding box center [546, 145] width 60 height 16
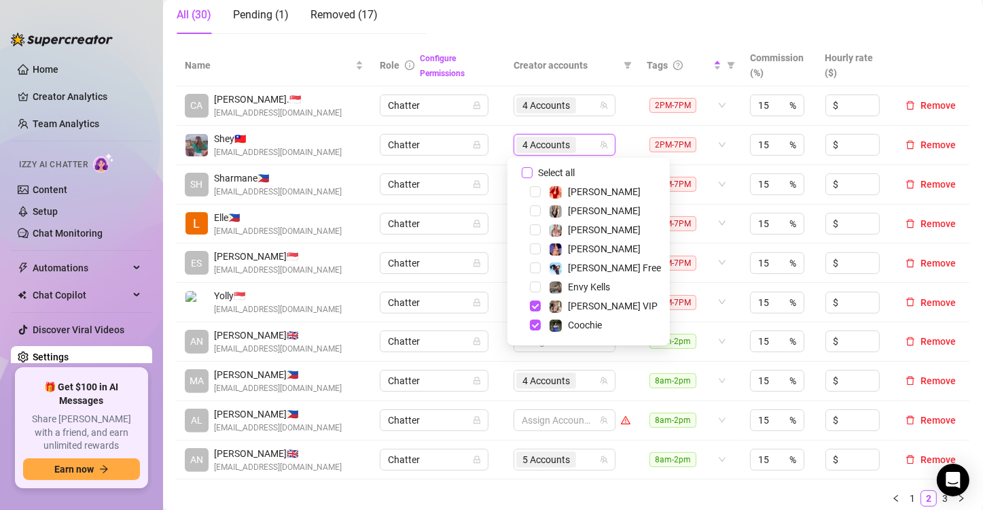
click at [530, 171] on input "Select all" at bounding box center [527, 172] width 11 height 11
checkbox input "false"
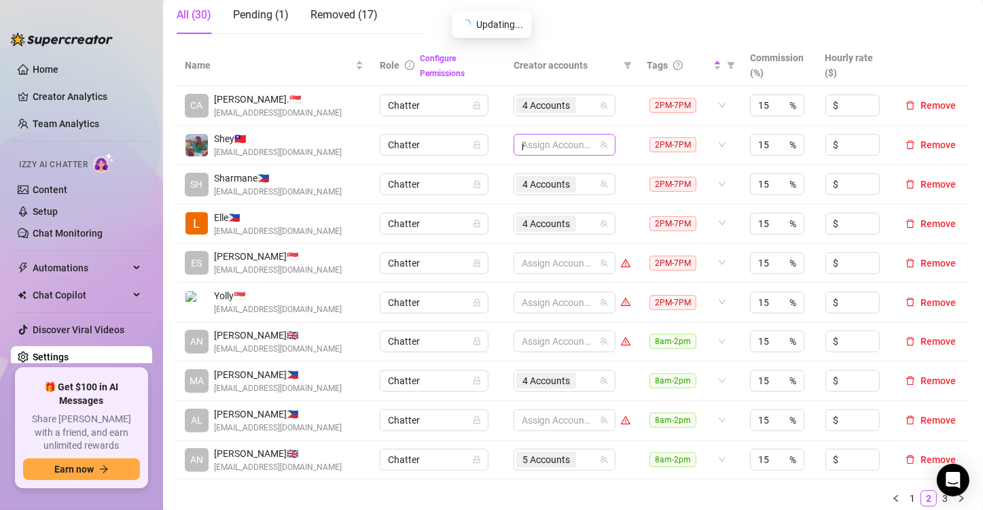
type input "jes"
click at [532, 176] on span "Select tree node" at bounding box center [535, 172] width 11 height 11
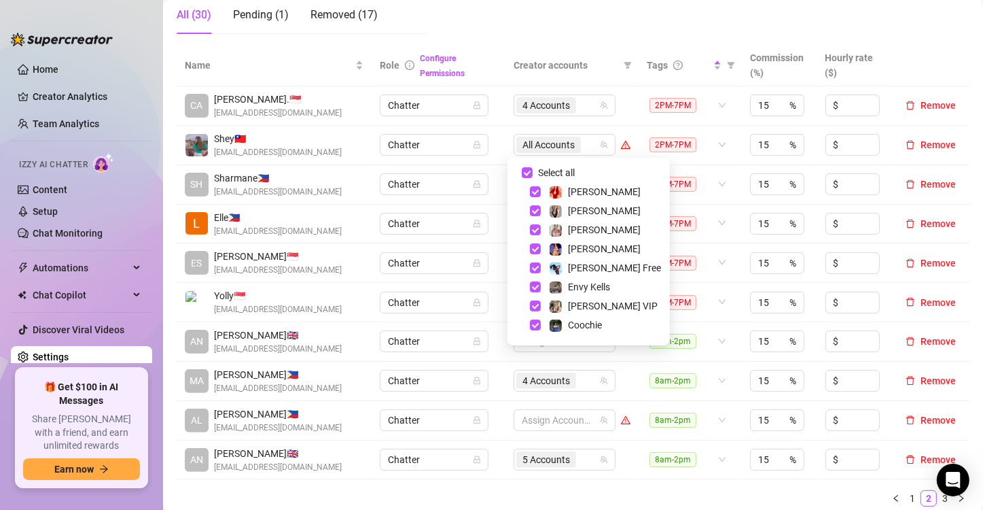
click at [528, 168] on td "4 Accounts" at bounding box center [572, 184] width 133 height 39
click at [525, 175] on div "4 Accounts" at bounding box center [547, 184] width 63 height 19
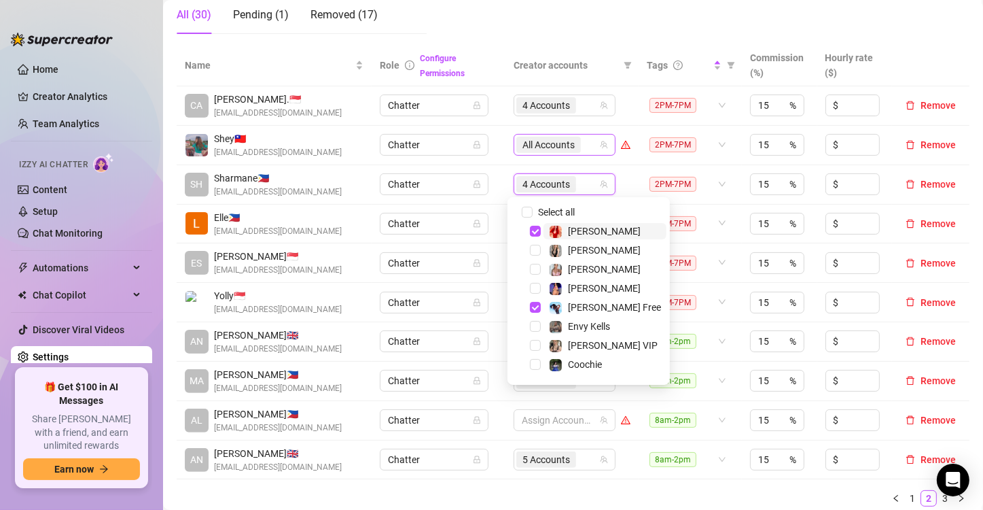
click at [559, 143] on span "All Accounts" at bounding box center [549, 144] width 52 height 15
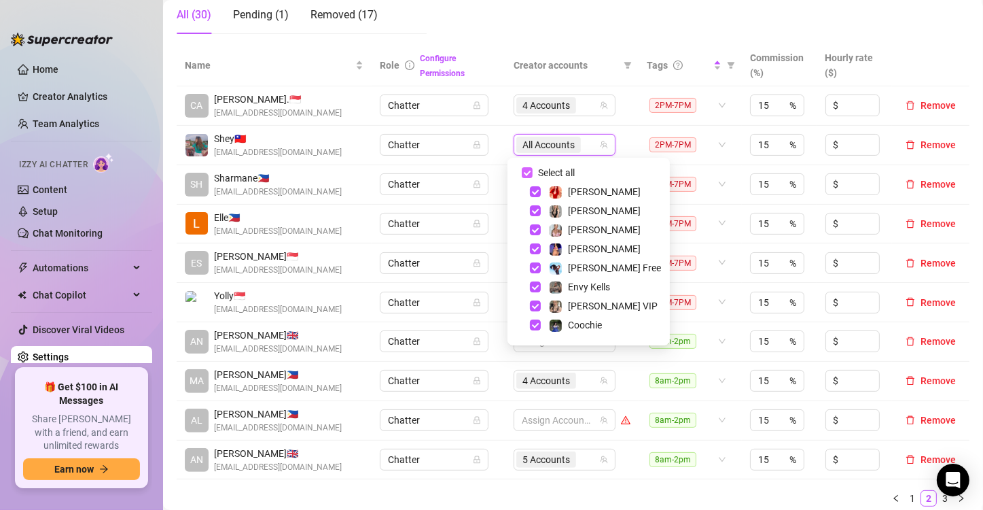
click at [526, 167] on input "Select all" at bounding box center [527, 172] width 11 height 11
checkbox input "false"
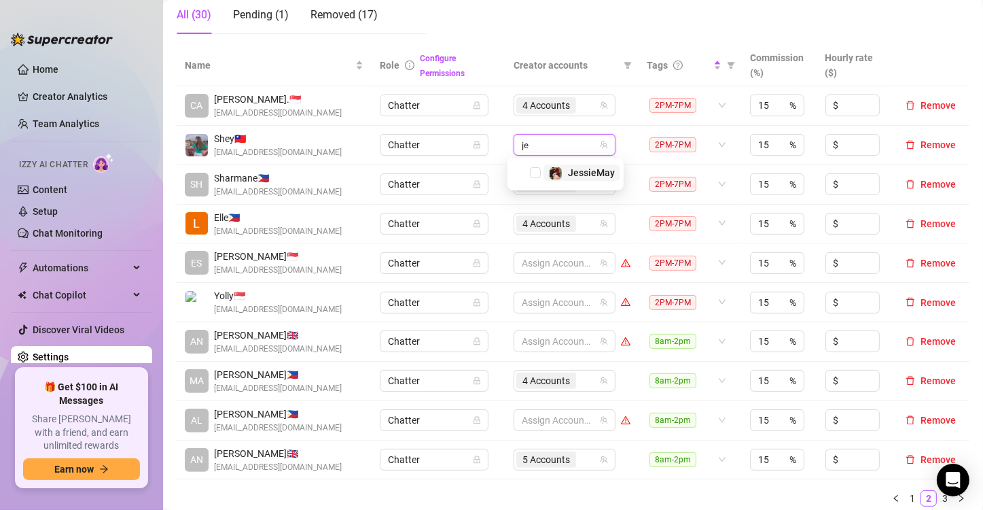
type input "jes"
click at [538, 171] on span "Select tree node" at bounding box center [535, 172] width 11 height 11
click at [579, 145] on input "search" at bounding box center [580, 145] width 3 height 16
type input "jade"
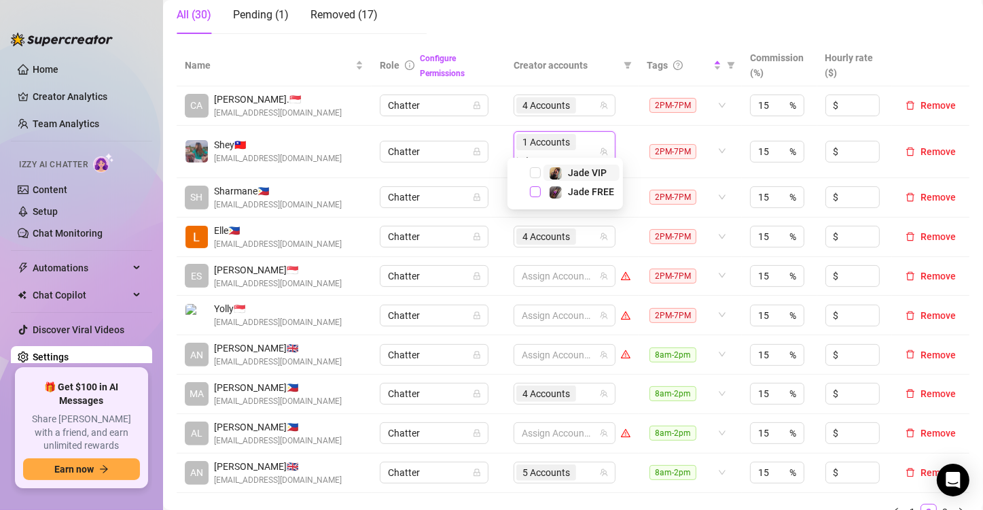
click at [536, 191] on span "Select tree node" at bounding box center [535, 191] width 11 height 11
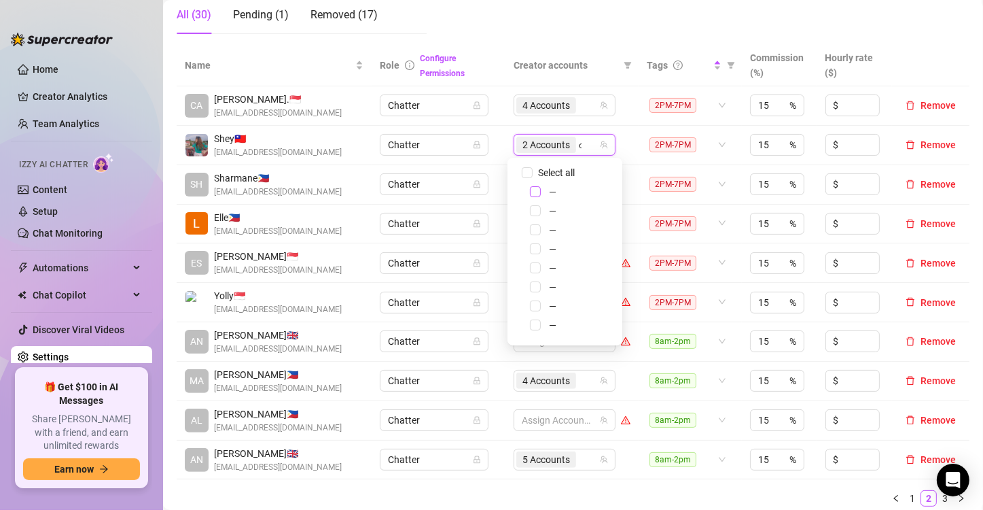
type input "coo"
click at [536, 169] on span "Select tree node" at bounding box center [535, 172] width 11 height 11
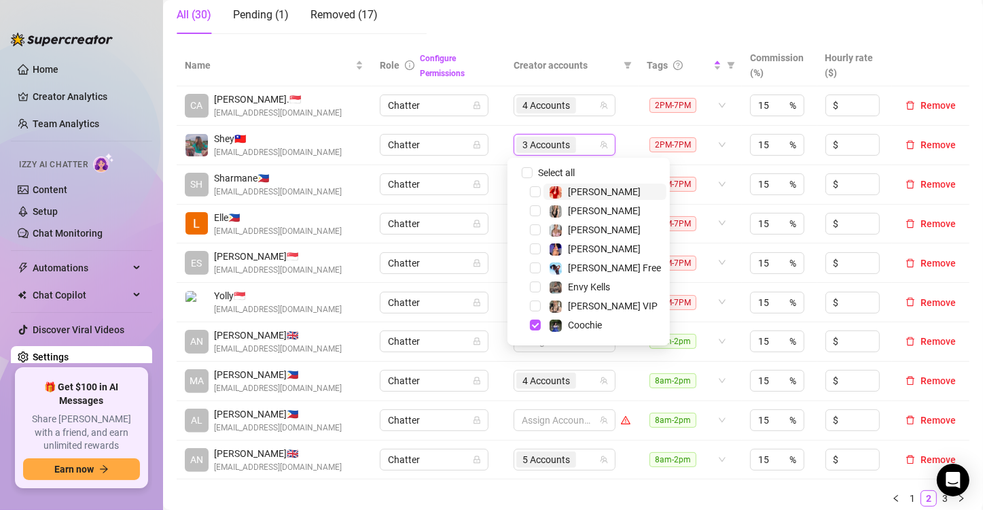
click at [583, 144] on div "3 Accounts" at bounding box center [557, 144] width 82 height 19
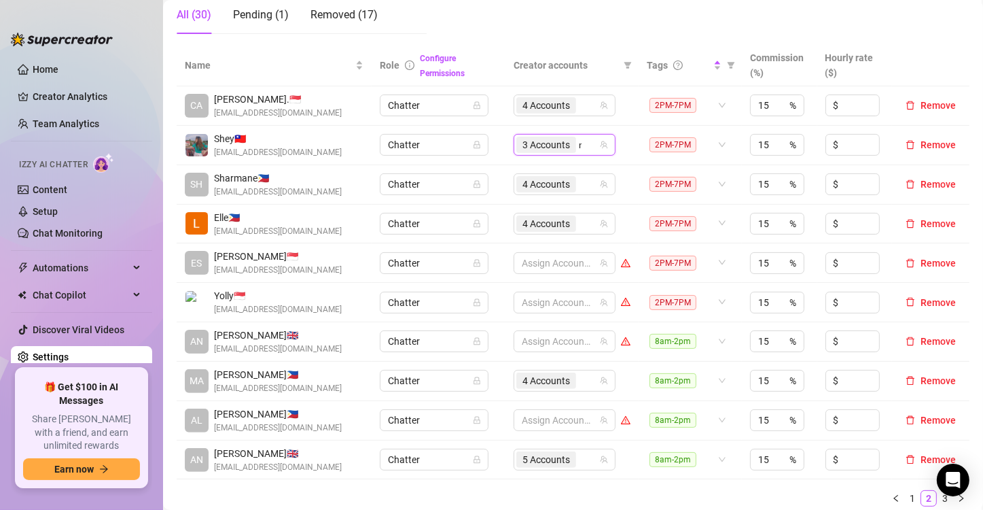
type input "[PERSON_NAME]"
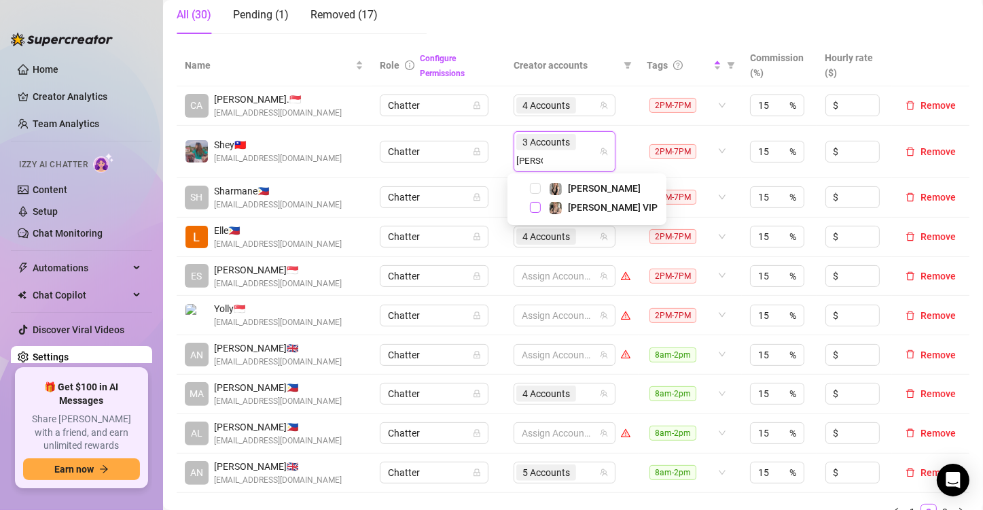
click at [535, 204] on span "Select tree node" at bounding box center [535, 207] width 11 height 11
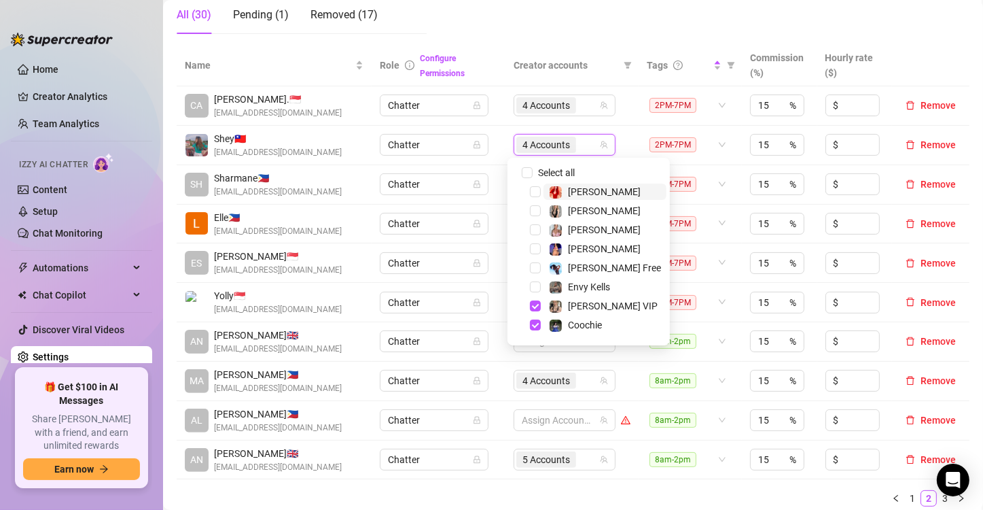
click at [490, 147] on td "Chatter" at bounding box center [439, 145] width 134 height 39
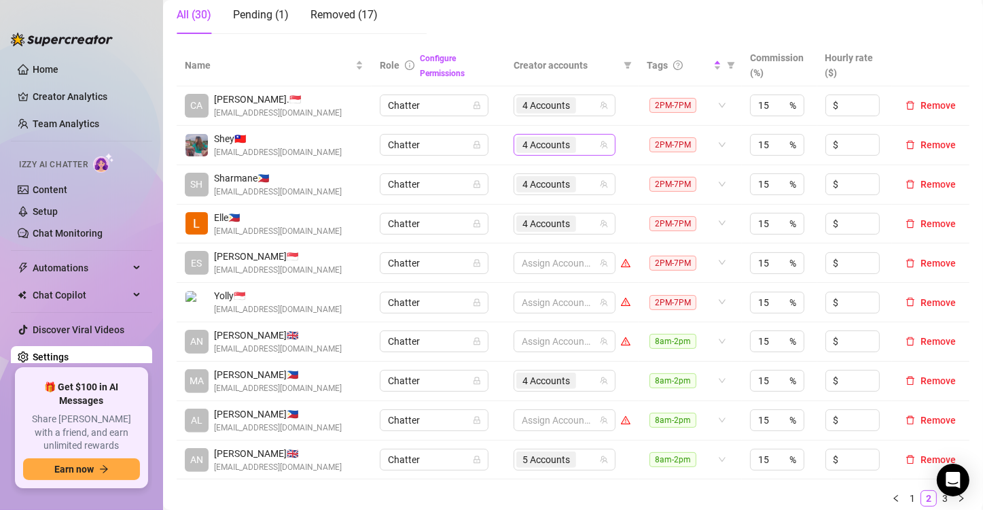
click at [546, 144] on span "4 Accounts" at bounding box center [547, 144] width 48 height 15
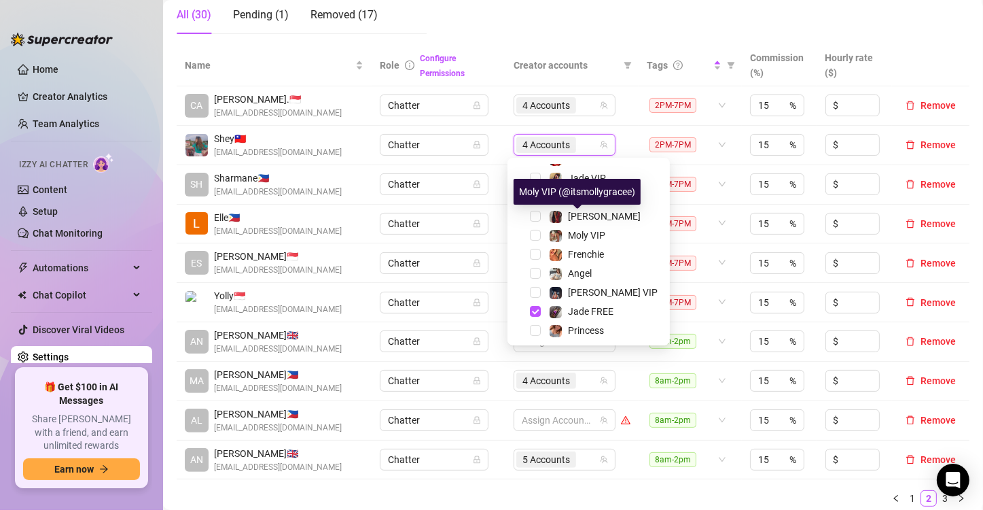
scroll to position [264, 0]
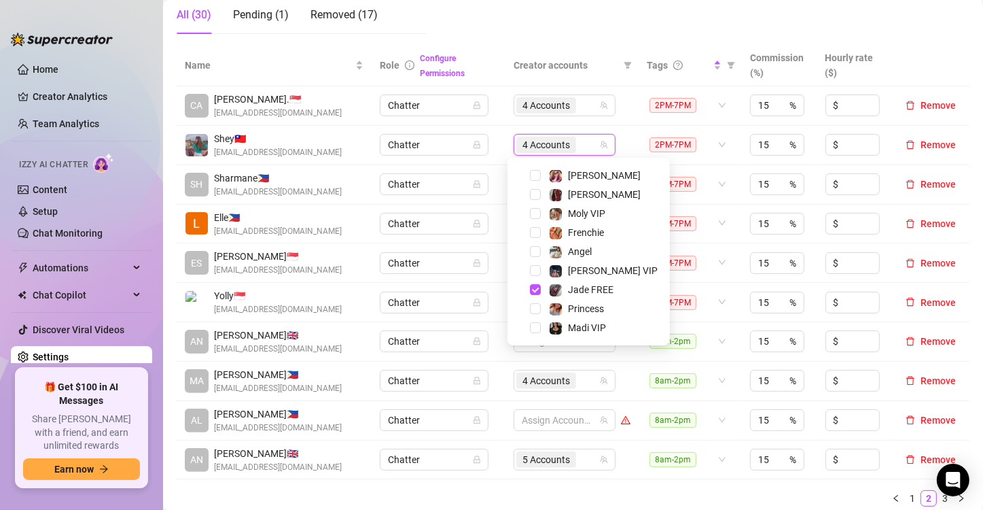
click at [496, 152] on td "Chatter" at bounding box center [439, 145] width 134 height 39
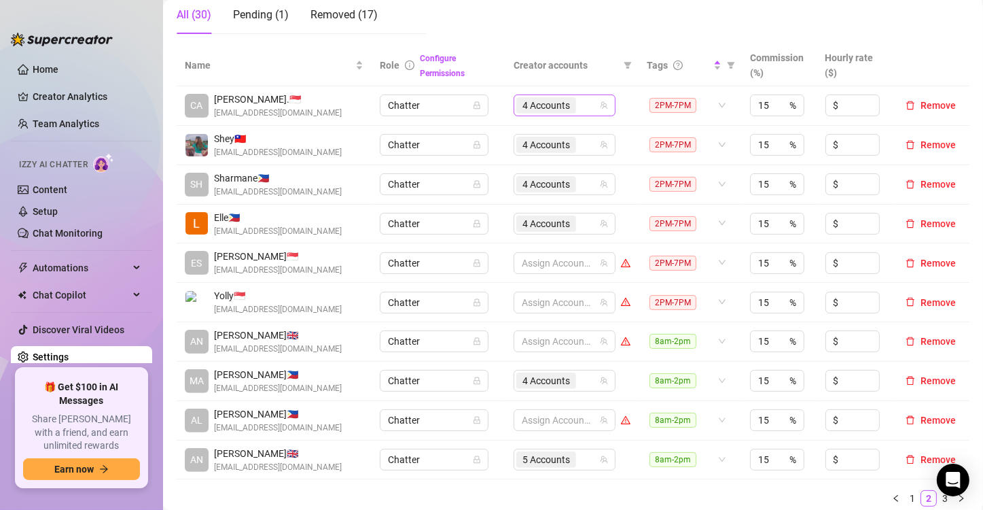
click at [542, 105] on span "4 Accounts" at bounding box center [547, 105] width 48 height 15
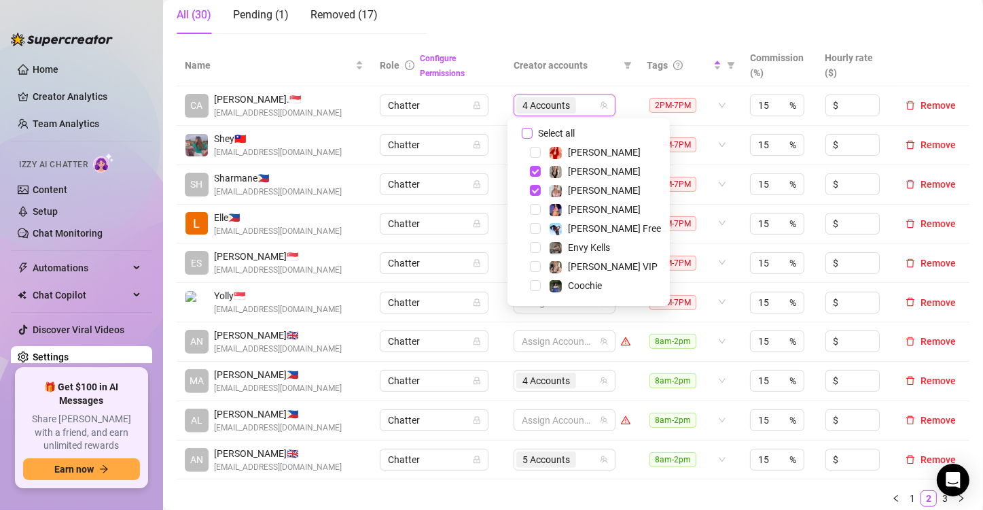
click at [528, 131] on input "Select all" at bounding box center [527, 133] width 11 height 11
checkbox input "false"
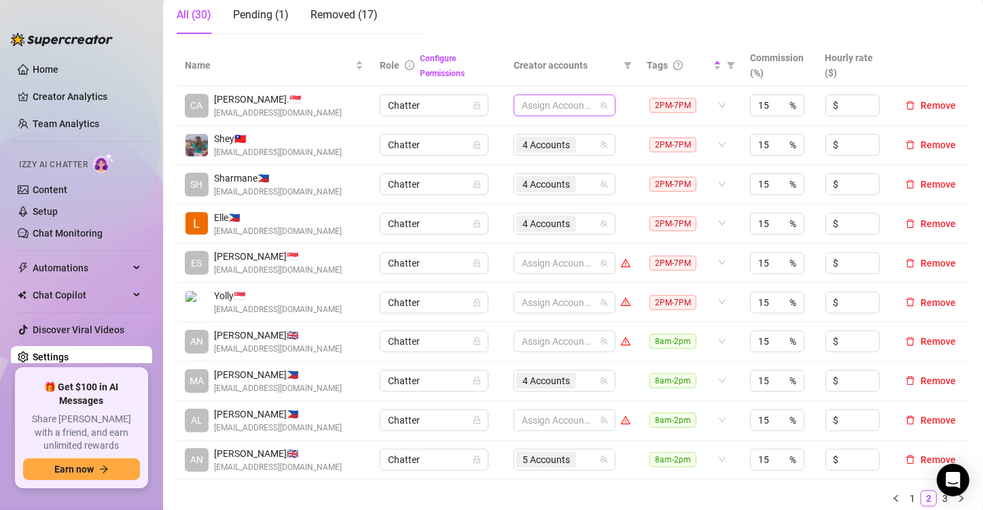
click at [547, 105] on div at bounding box center [557, 105] width 82 height 19
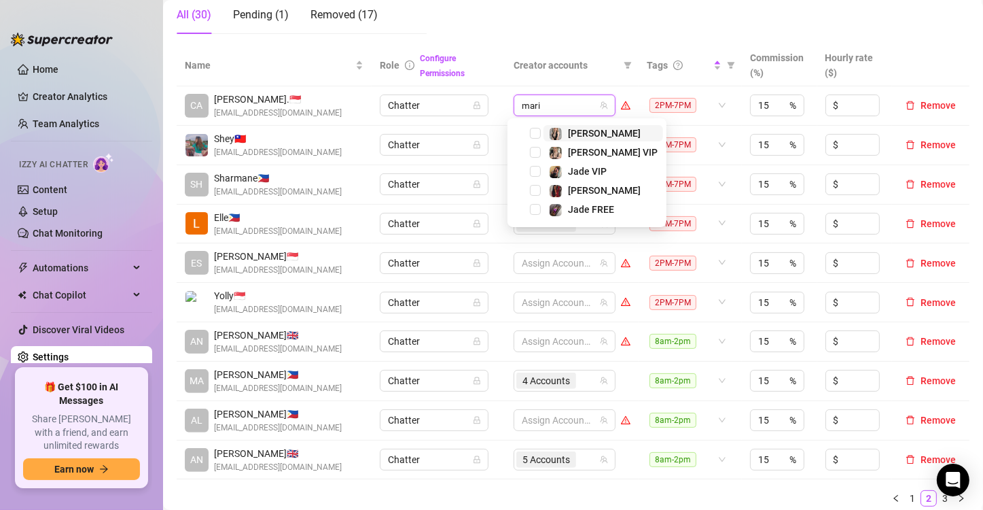
type input "[PERSON_NAME]"
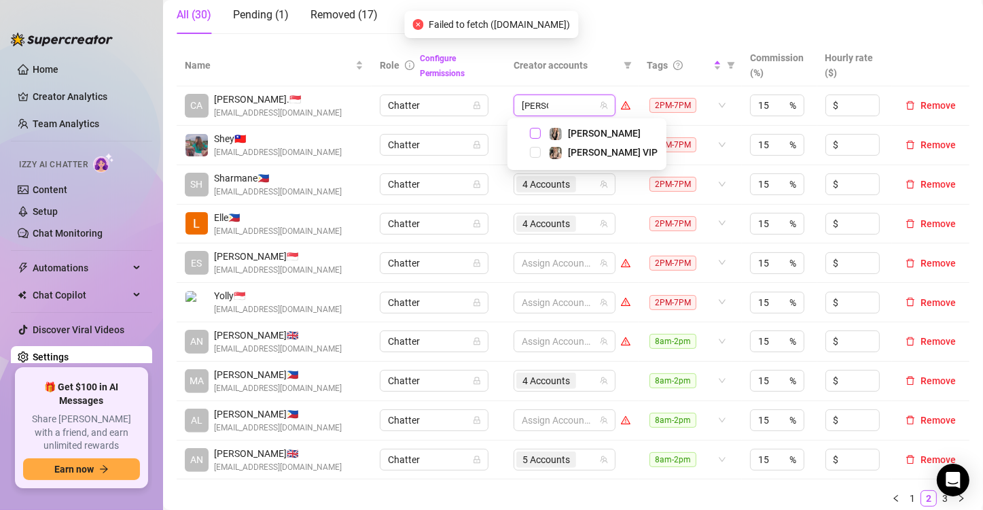
click at [531, 133] on span "Select tree node" at bounding box center [535, 133] width 11 height 11
type input "valen"
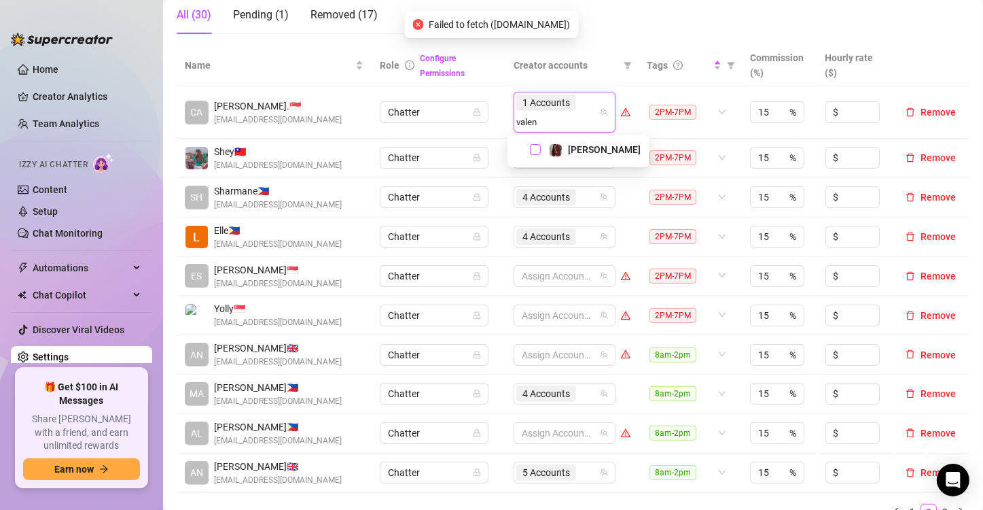
click at [535, 150] on span "Select tree node" at bounding box center [535, 149] width 11 height 11
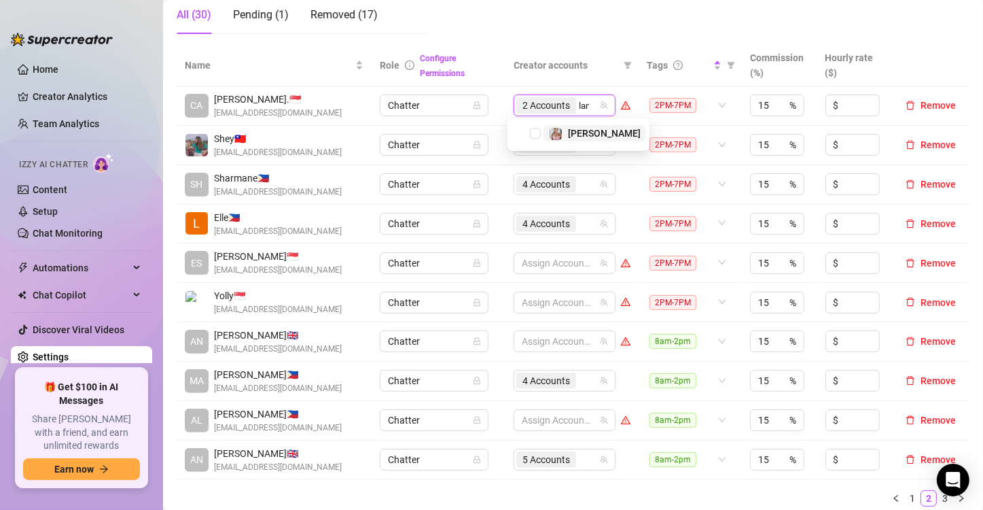
type input "[PERSON_NAME]"
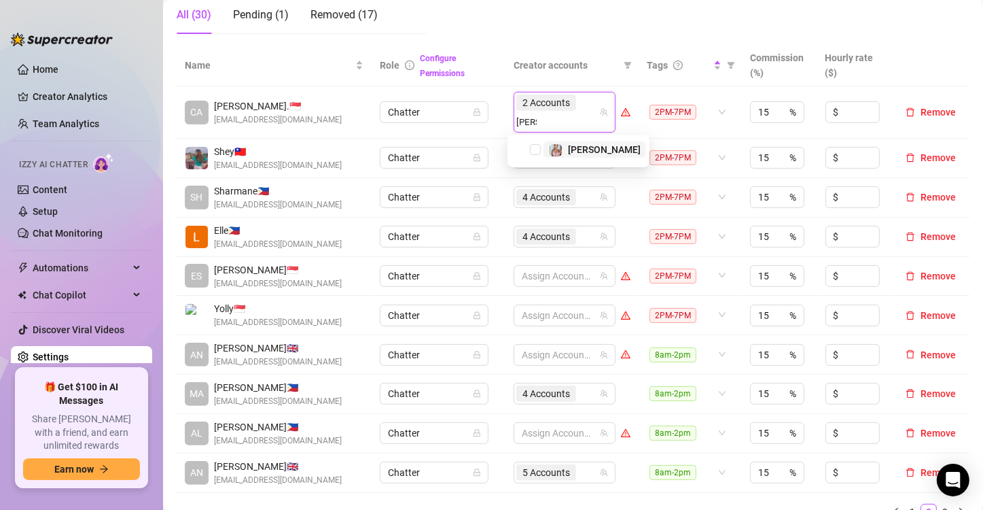
click at [535, 150] on span "Select tree node" at bounding box center [535, 149] width 11 height 11
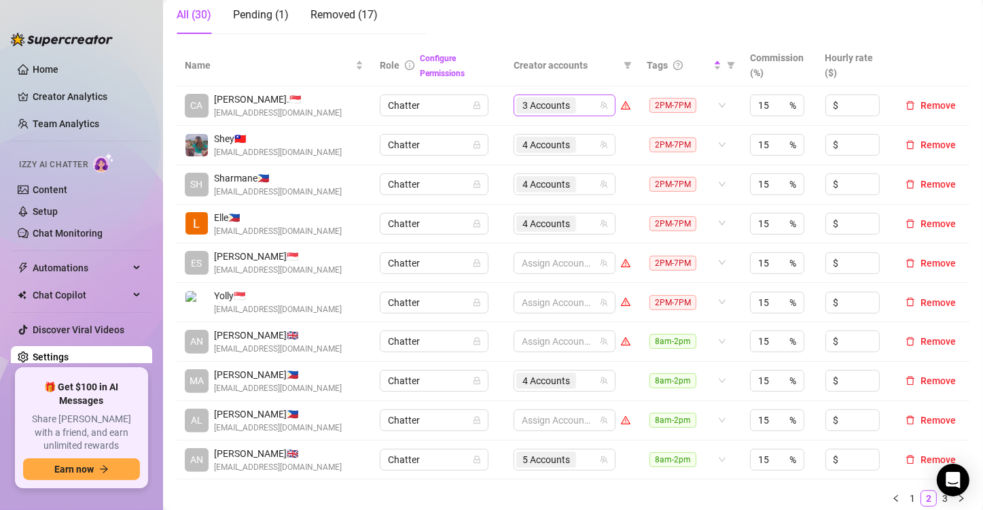
click at [578, 102] on div "3 Accounts" at bounding box center [557, 105] width 82 height 19
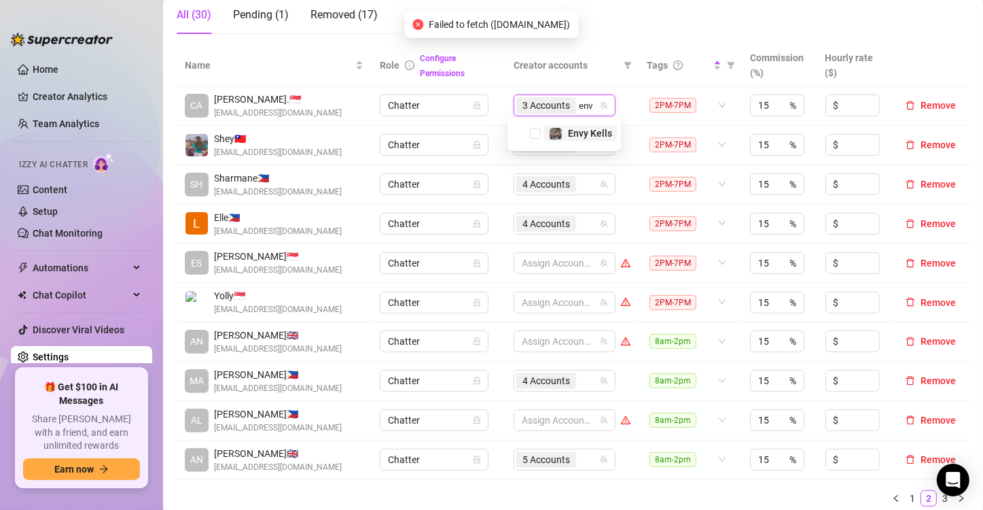
type input "envy"
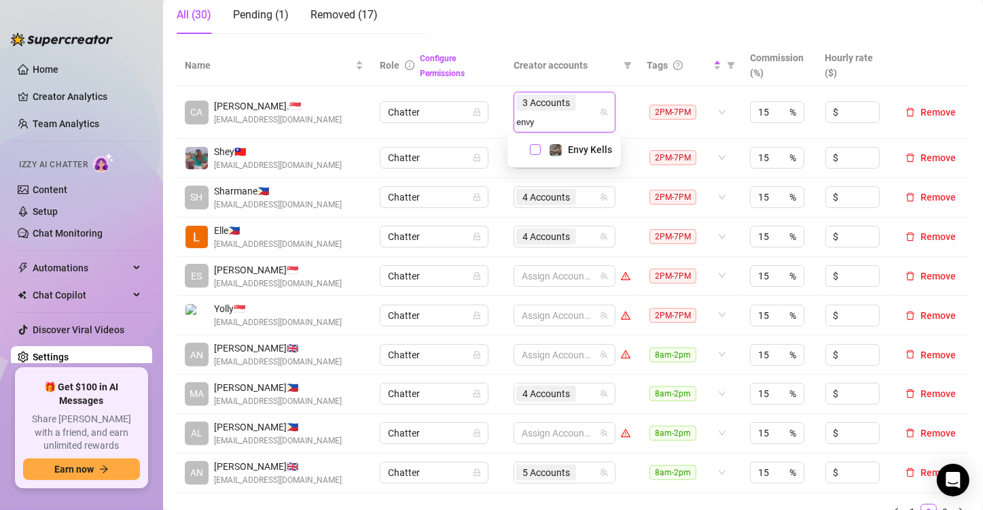
click at [535, 147] on span "Select tree node" at bounding box center [535, 149] width 11 height 11
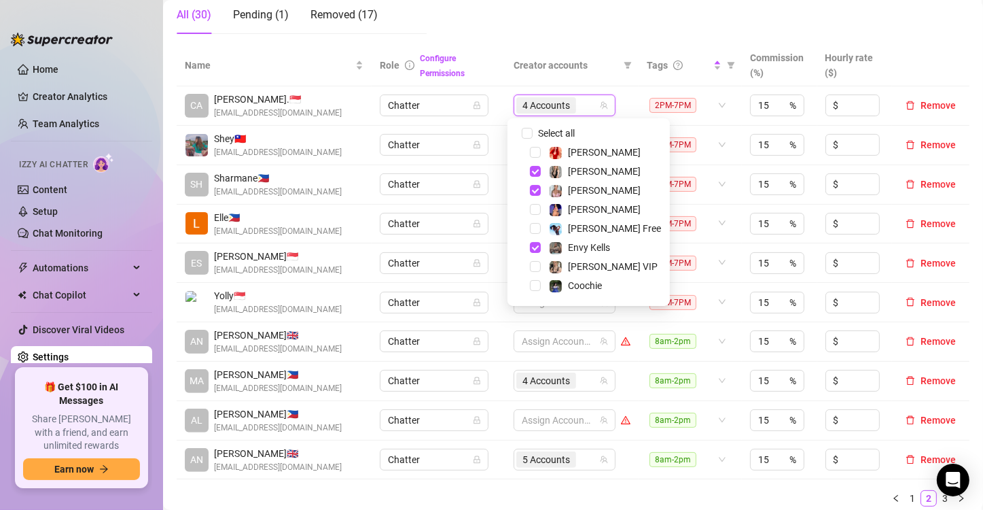
click at [506, 118] on td "4 Accounts" at bounding box center [572, 105] width 133 height 39
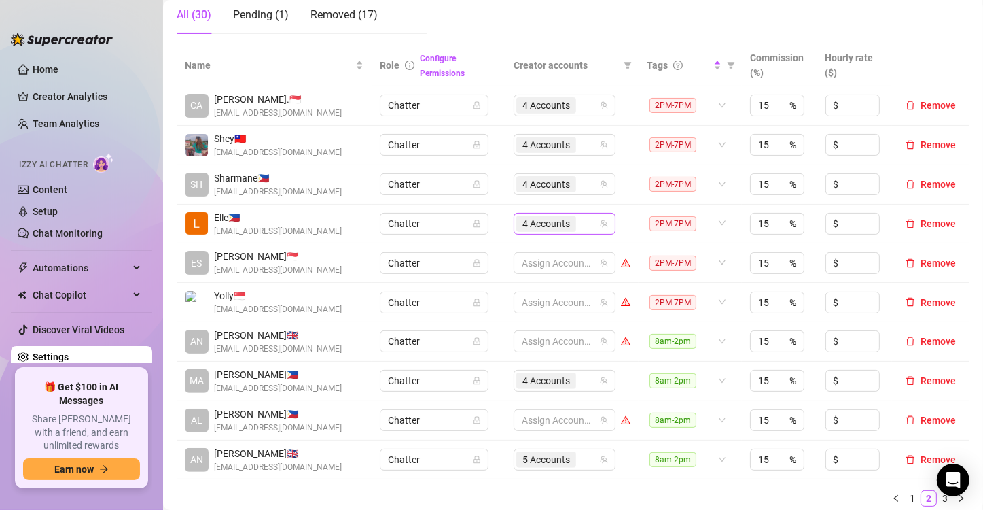
click at [547, 223] on span "4 Accounts" at bounding box center [547, 223] width 48 height 15
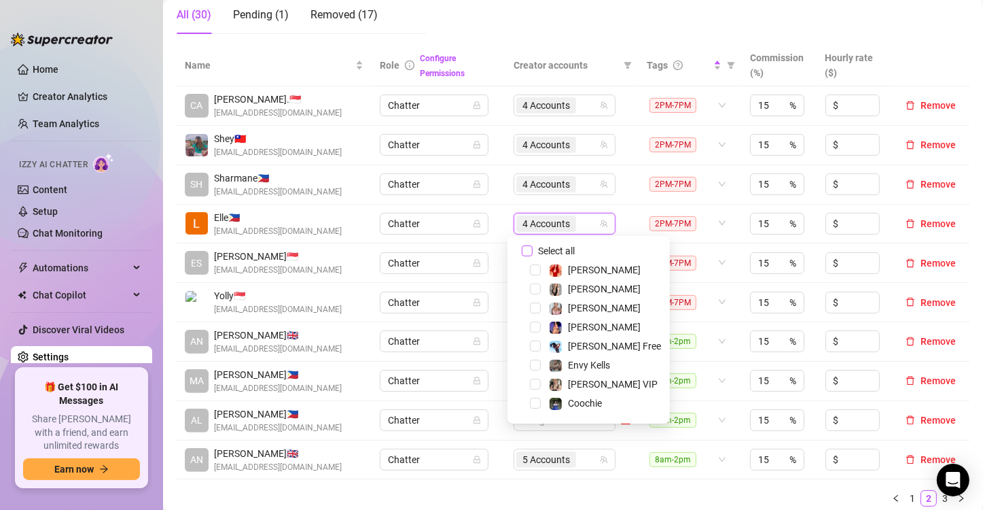
click at [531, 250] on input "Select all" at bounding box center [527, 250] width 11 height 11
checkbox input "false"
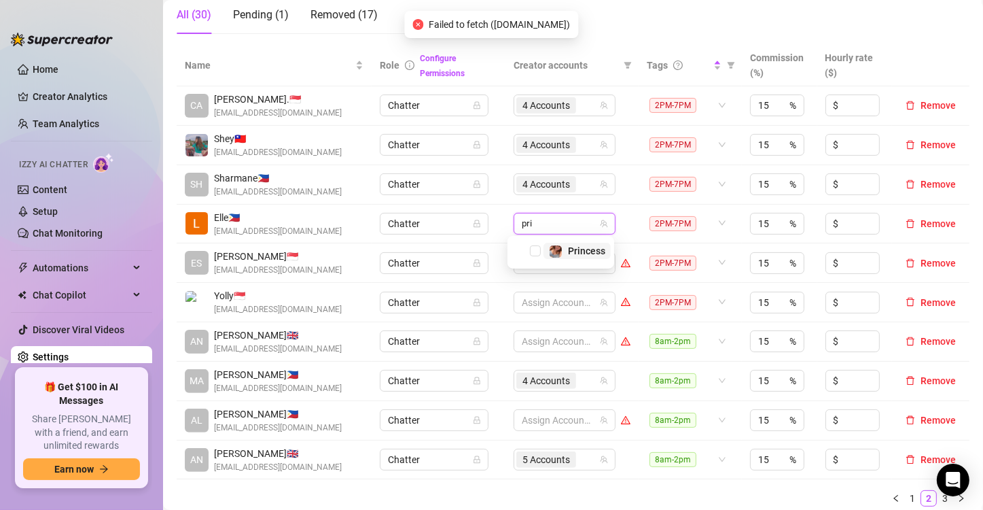
type input "prin"
click at [535, 252] on span "Select tree node" at bounding box center [535, 250] width 11 height 11
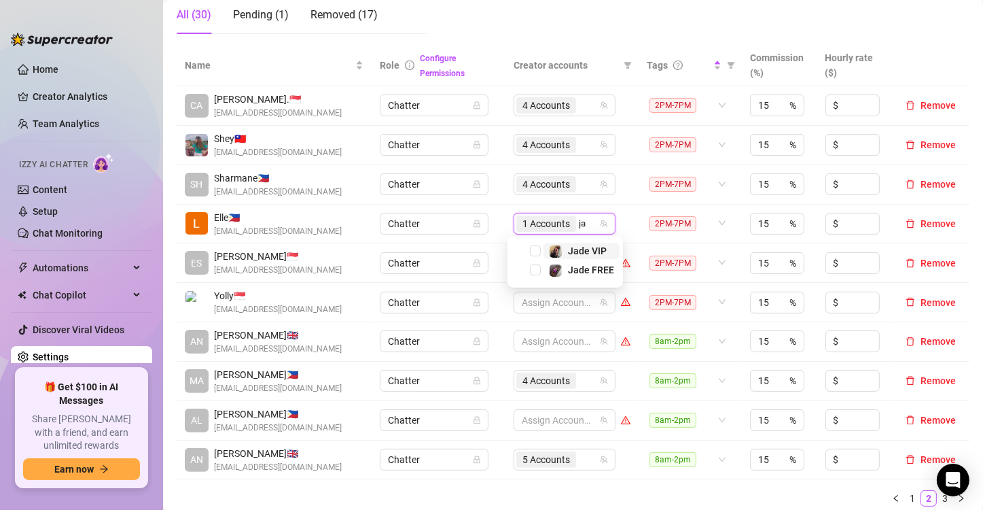
type input "jad"
click at [535, 252] on span "Select tree node" at bounding box center [535, 250] width 11 height 11
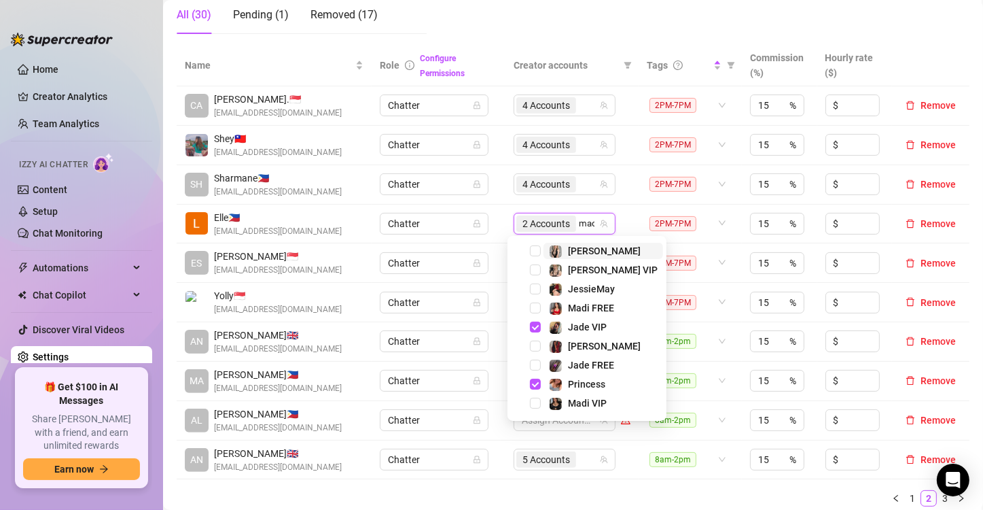
type input "madi"
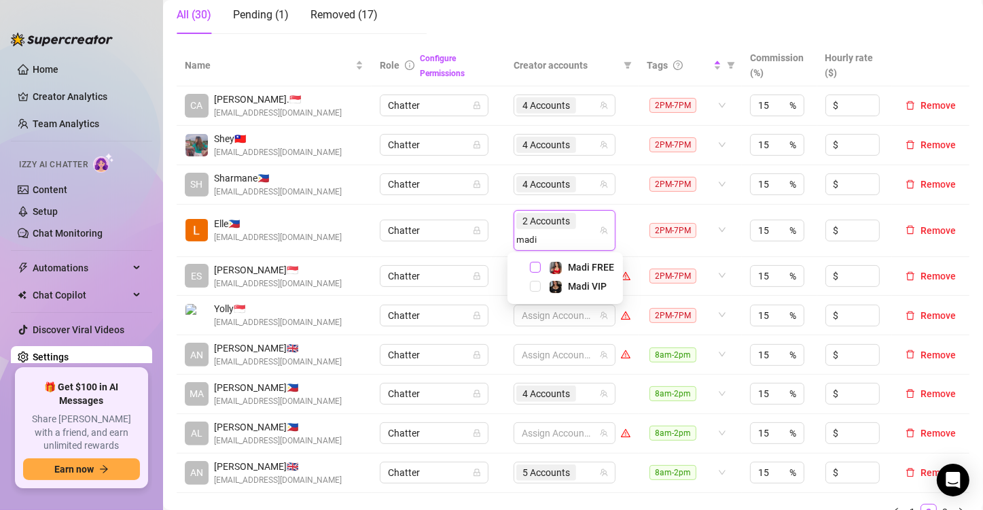
click at [536, 267] on span "Select tree node" at bounding box center [535, 267] width 11 height 11
type input "madi"
click at [535, 288] on span "Select tree node" at bounding box center [535, 286] width 11 height 11
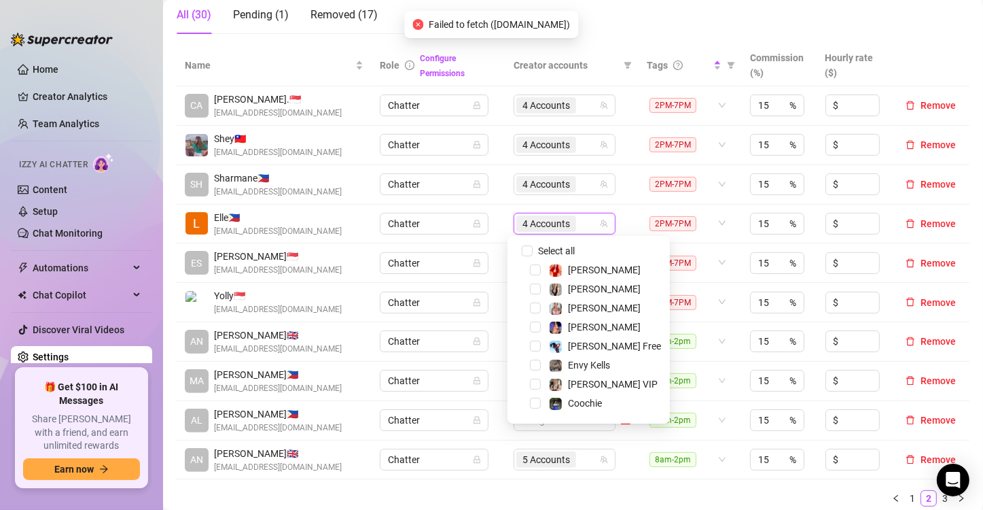
click at [483, 234] on td "Chatter" at bounding box center [439, 224] width 134 height 39
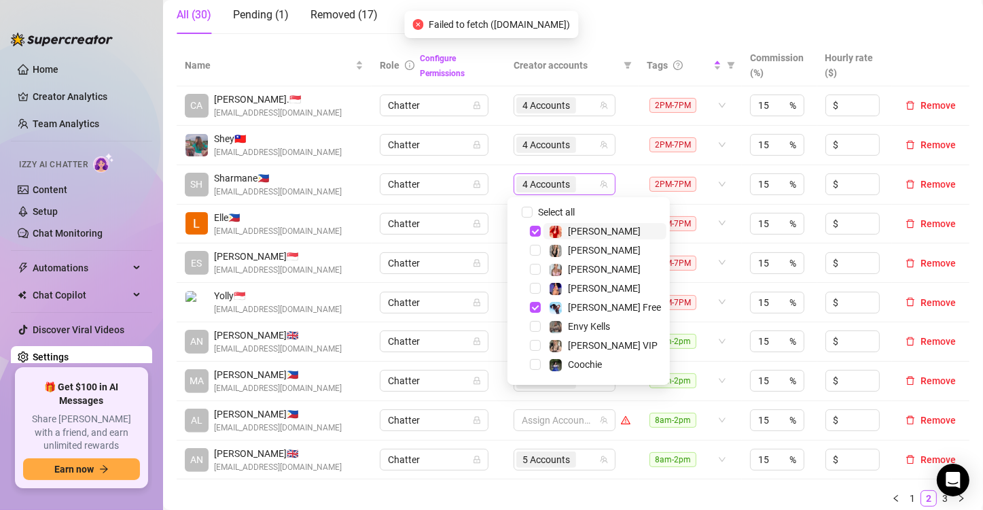
click at [538, 181] on span "4 Accounts" at bounding box center [547, 184] width 48 height 15
click at [530, 210] on input "Select all" at bounding box center [527, 212] width 11 height 11
checkbox input "false"
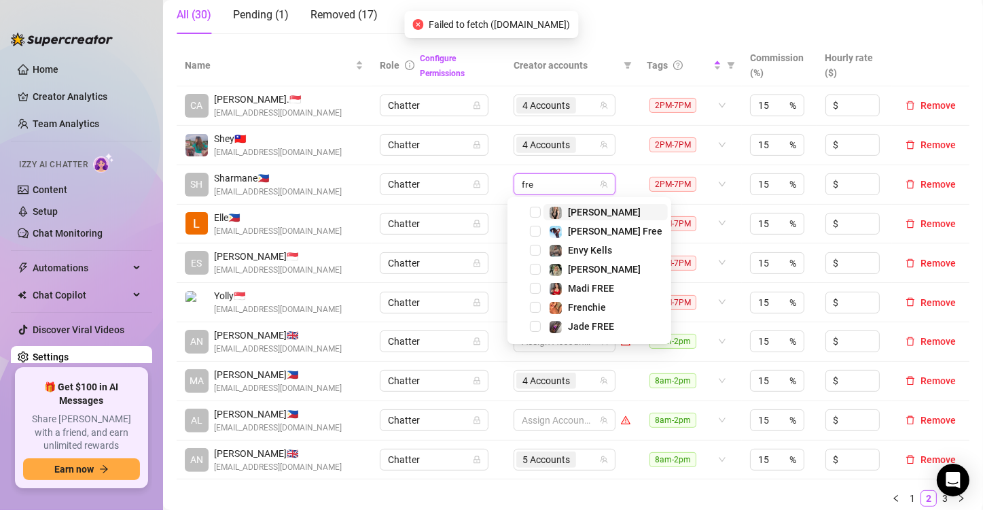
type input "fren"
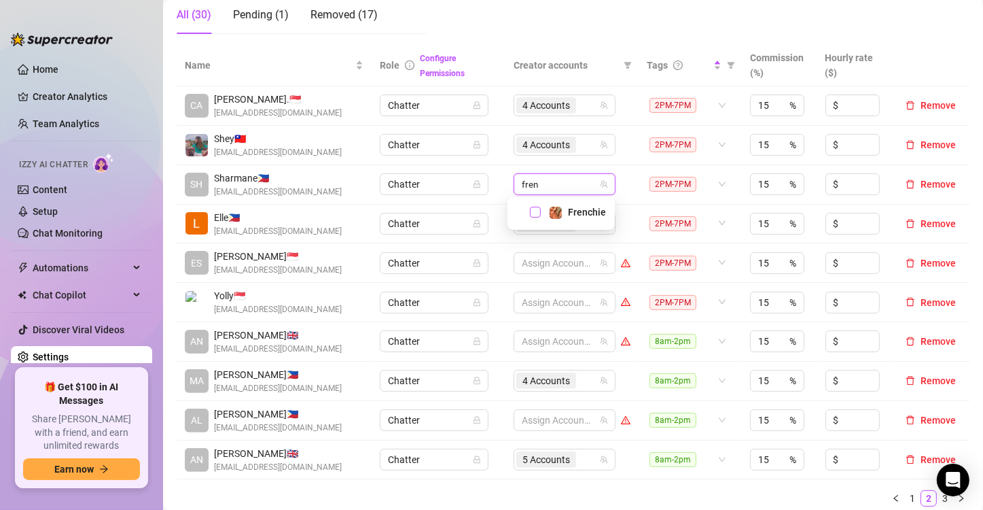
click at [538, 213] on span "Select tree node" at bounding box center [535, 212] width 11 height 11
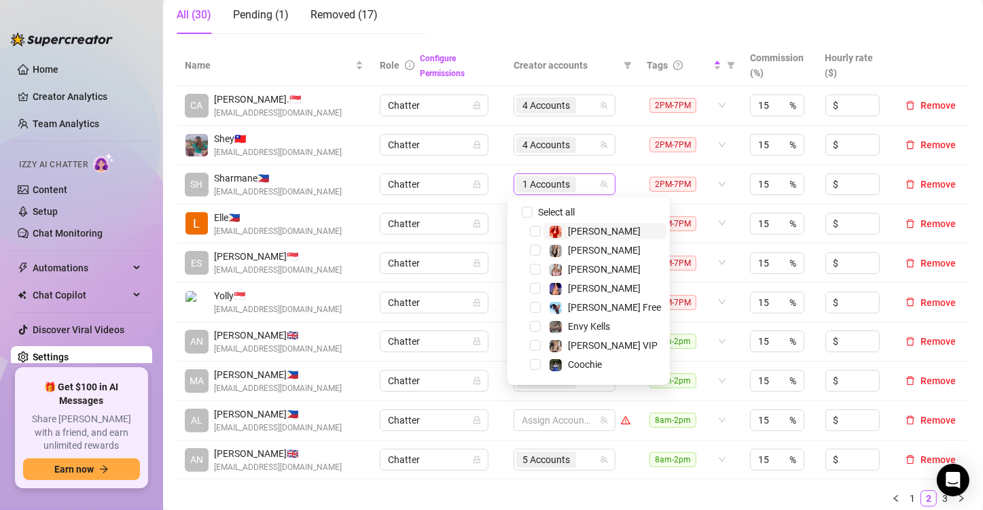
click at [576, 183] on div "1 Accounts" at bounding box center [557, 184] width 82 height 19
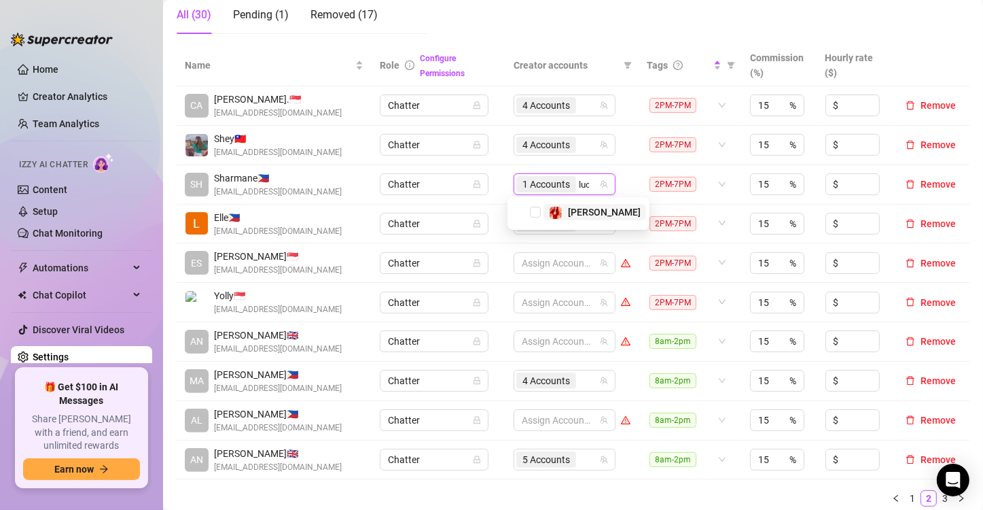
type input "[PERSON_NAME]"
click at [529, 207] on div "[PERSON_NAME]" at bounding box center [578, 212] width 135 height 16
click at [535, 208] on span "Select tree node" at bounding box center [535, 212] width 11 height 11
click at [579, 185] on input "search" at bounding box center [580, 184] width 3 height 16
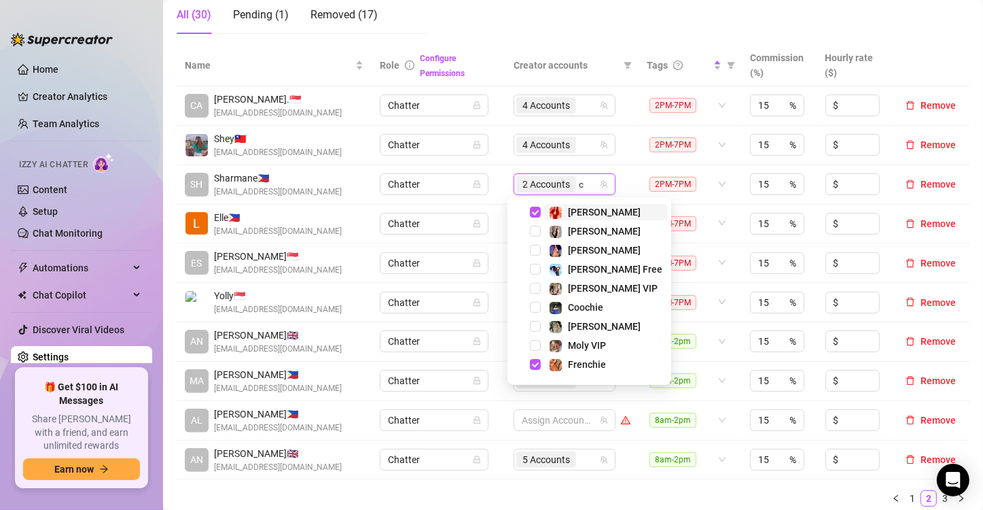
type input "cr"
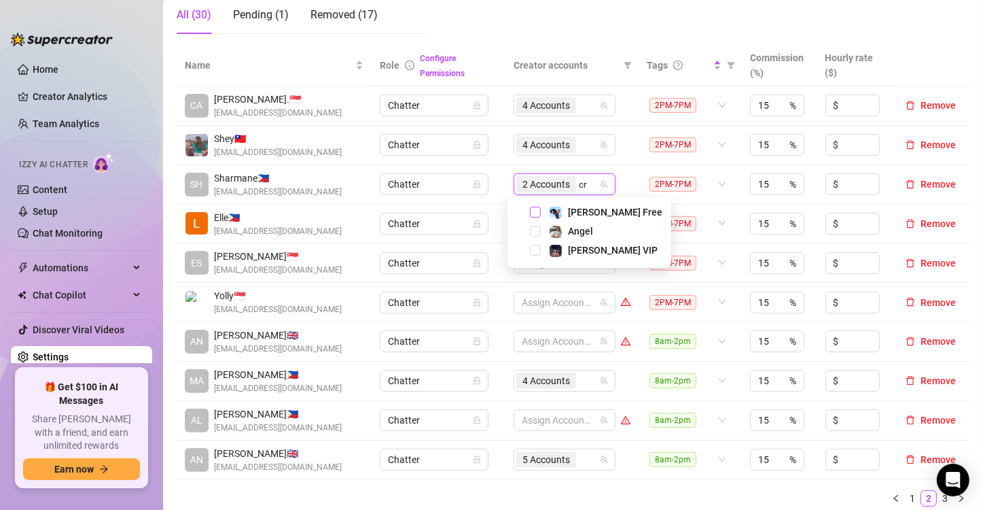
click at [538, 211] on span "Select tree node" at bounding box center [535, 212] width 11 height 11
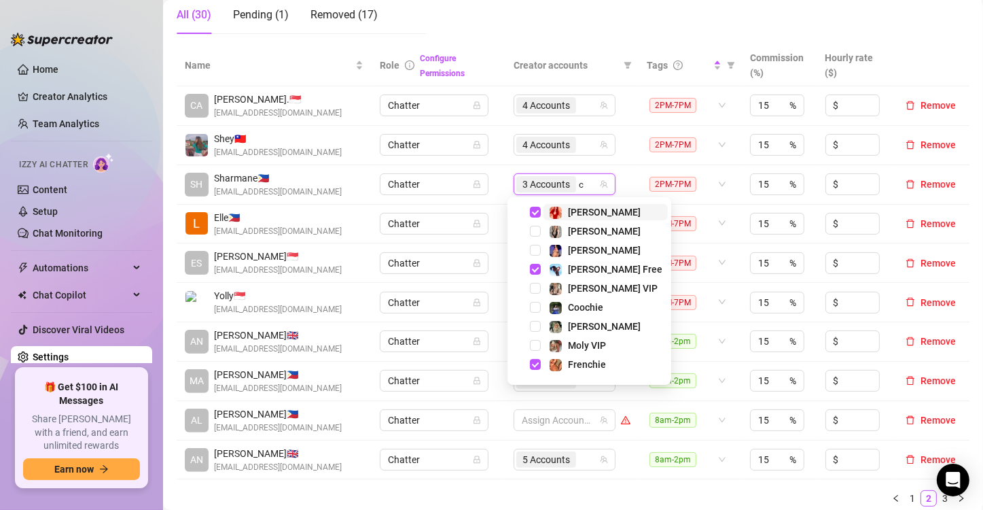
type input "cr"
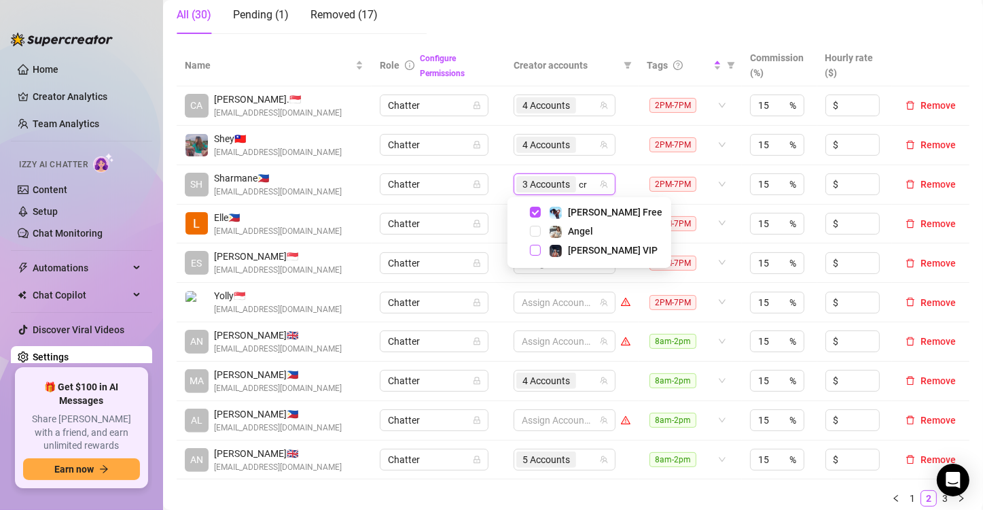
click at [531, 252] on span "Select tree node" at bounding box center [535, 250] width 11 height 11
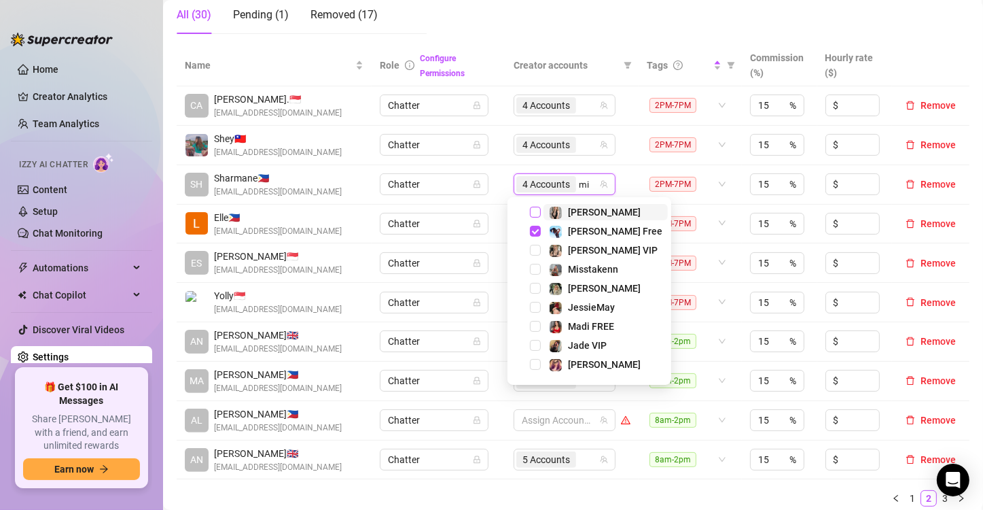
type input "mis"
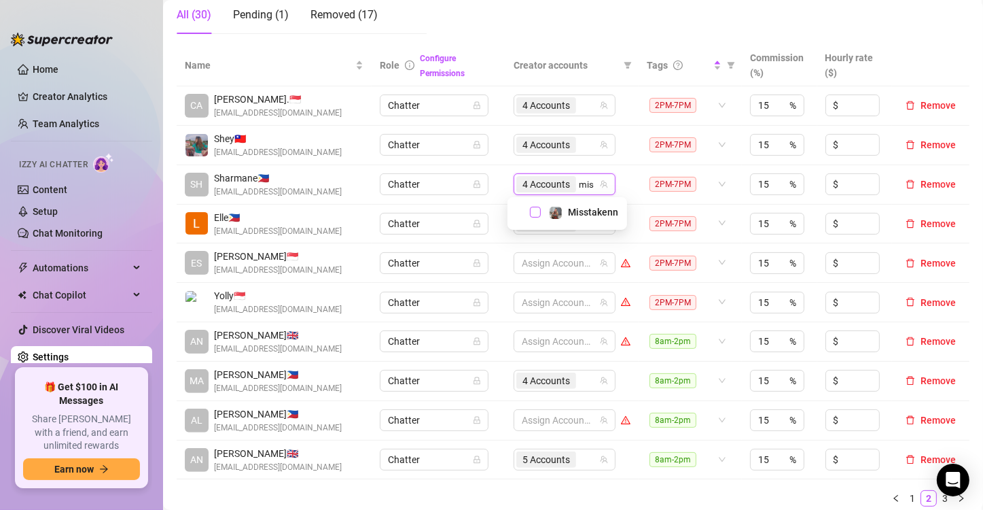
click at [535, 213] on span "Select tree node" at bounding box center [535, 212] width 11 height 11
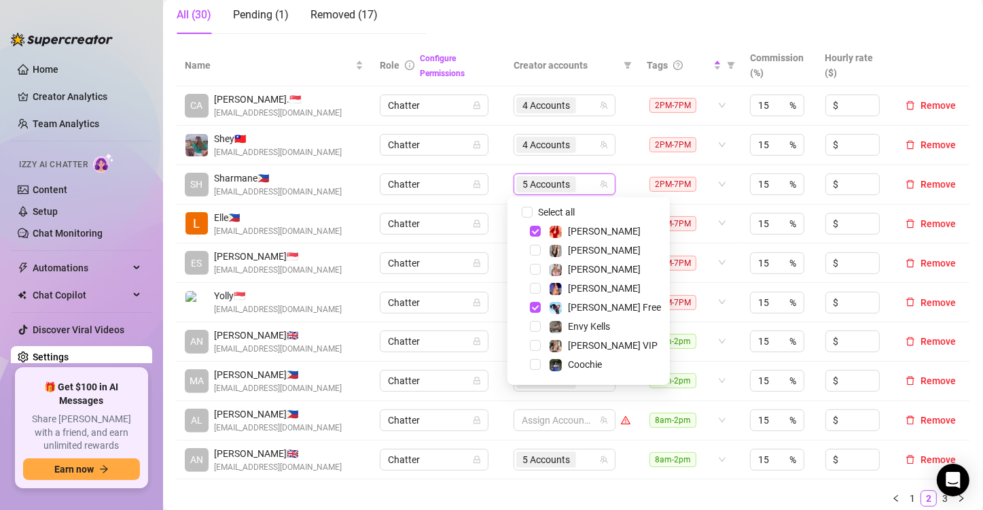
click at [489, 200] on td "Chatter" at bounding box center [439, 184] width 134 height 39
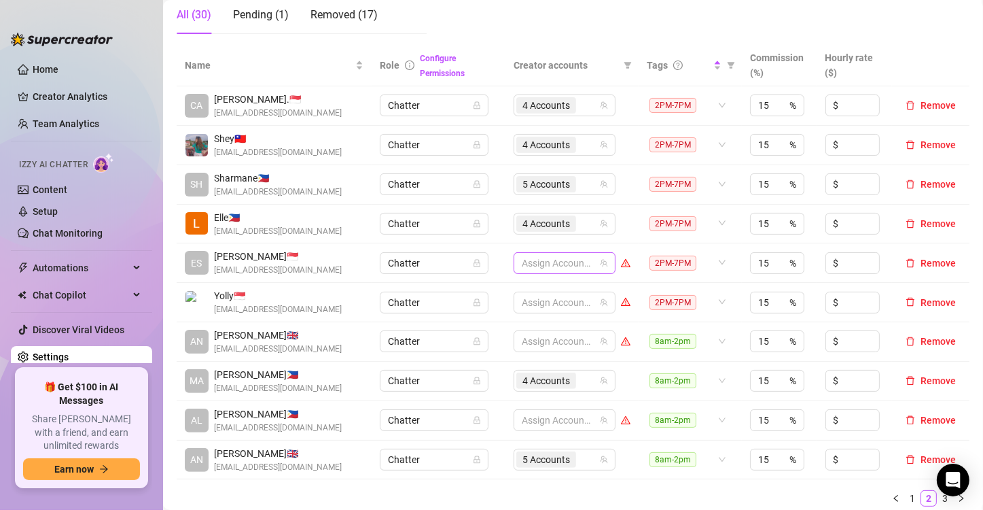
click at [527, 262] on div at bounding box center [557, 262] width 82 height 19
type input "[PERSON_NAME]"
click at [535, 293] on span "Select tree node" at bounding box center [535, 290] width 11 height 11
type input "phoe"
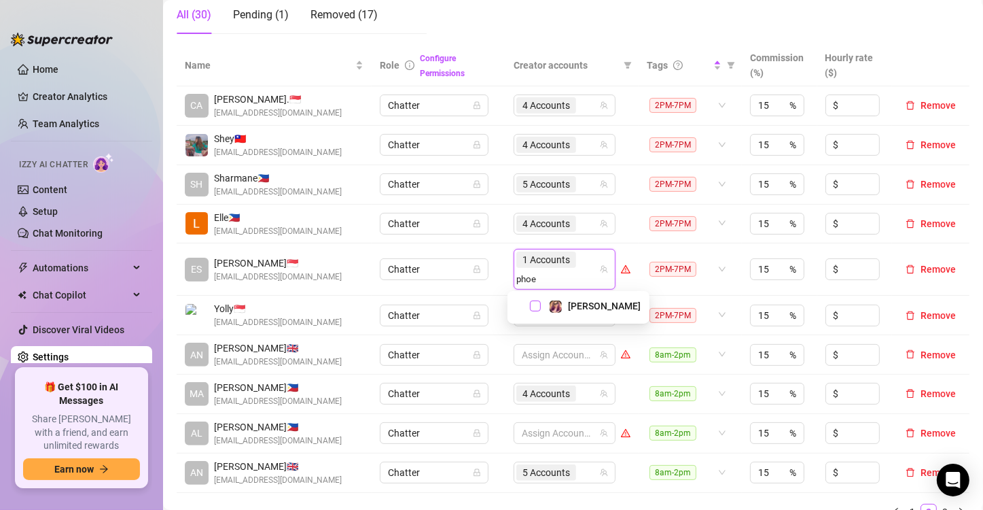
click at [538, 306] on span "Select tree node" at bounding box center [535, 305] width 11 height 11
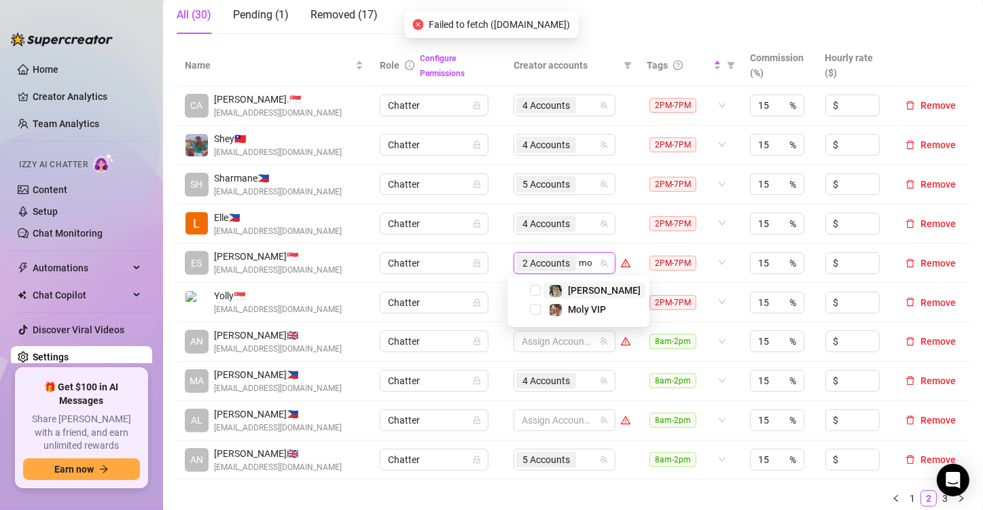
type input "mol"
click at [538, 288] on span "Select tree node" at bounding box center [535, 290] width 11 height 11
type input "mol"
click at [536, 307] on span "Select tree node" at bounding box center [535, 309] width 11 height 11
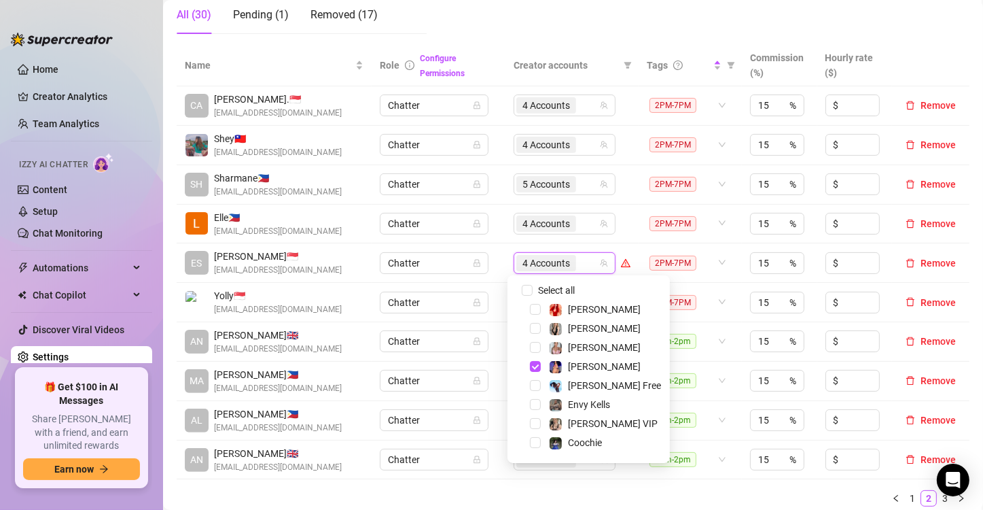
click at [483, 277] on td "Chatter" at bounding box center [439, 262] width 134 height 39
